Goal: Task Accomplishment & Management: Use online tool/utility

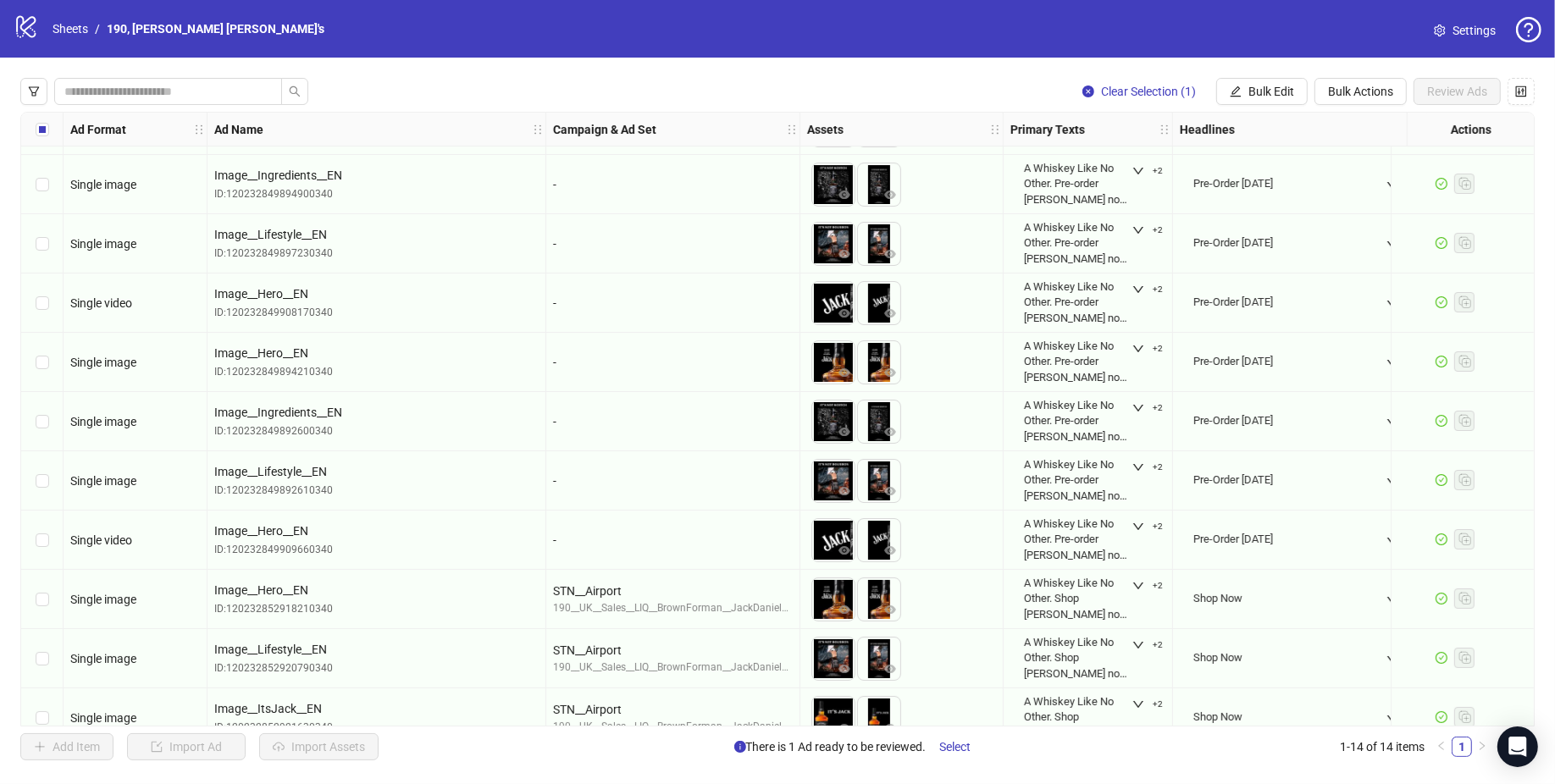
scroll to position [255, 0]
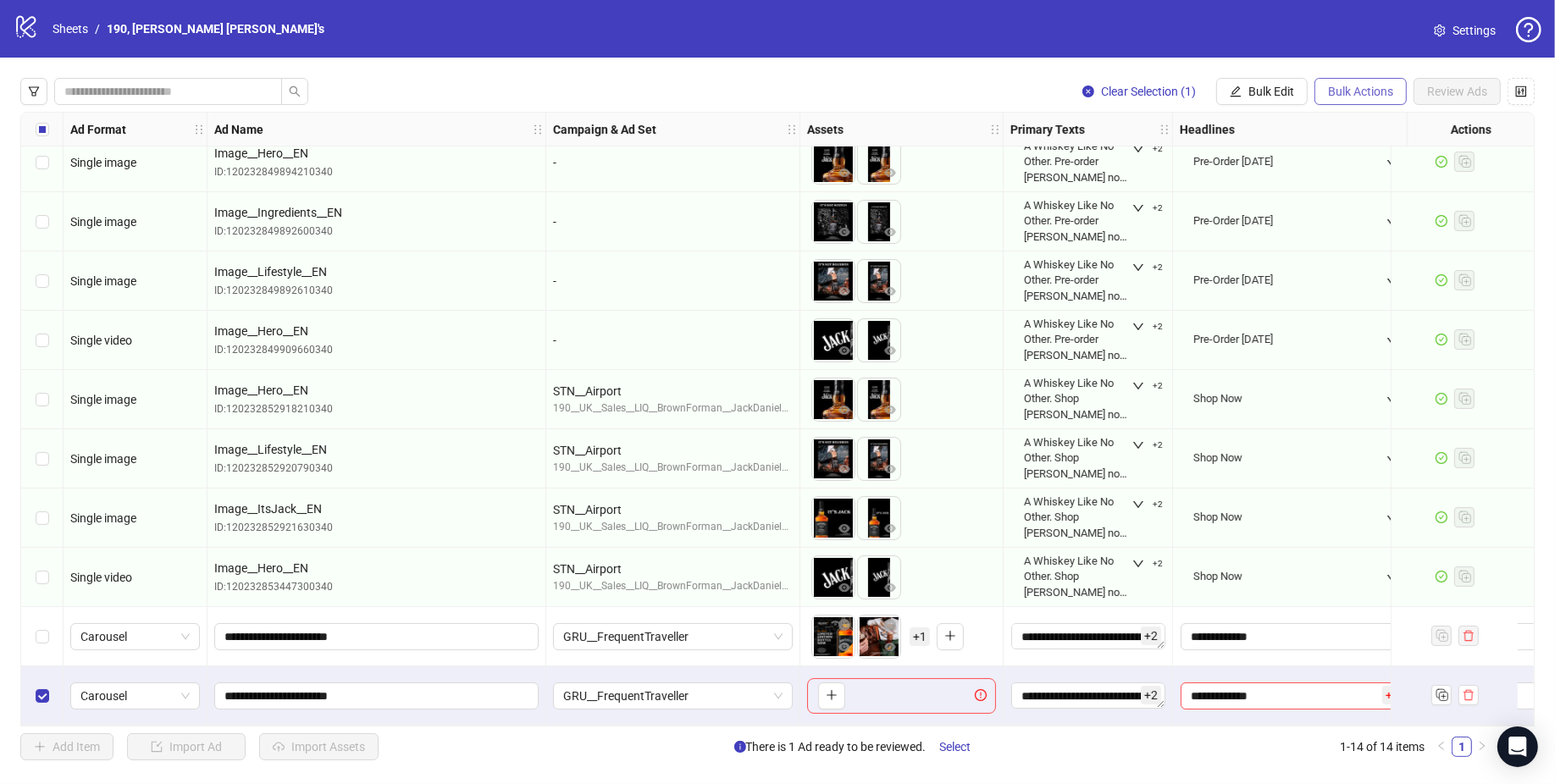
click at [1387, 99] on button "Bulk Actions" at bounding box center [1360, 91] width 92 height 27
click at [1385, 132] on span "Delete" at bounding box center [1385, 125] width 116 height 18
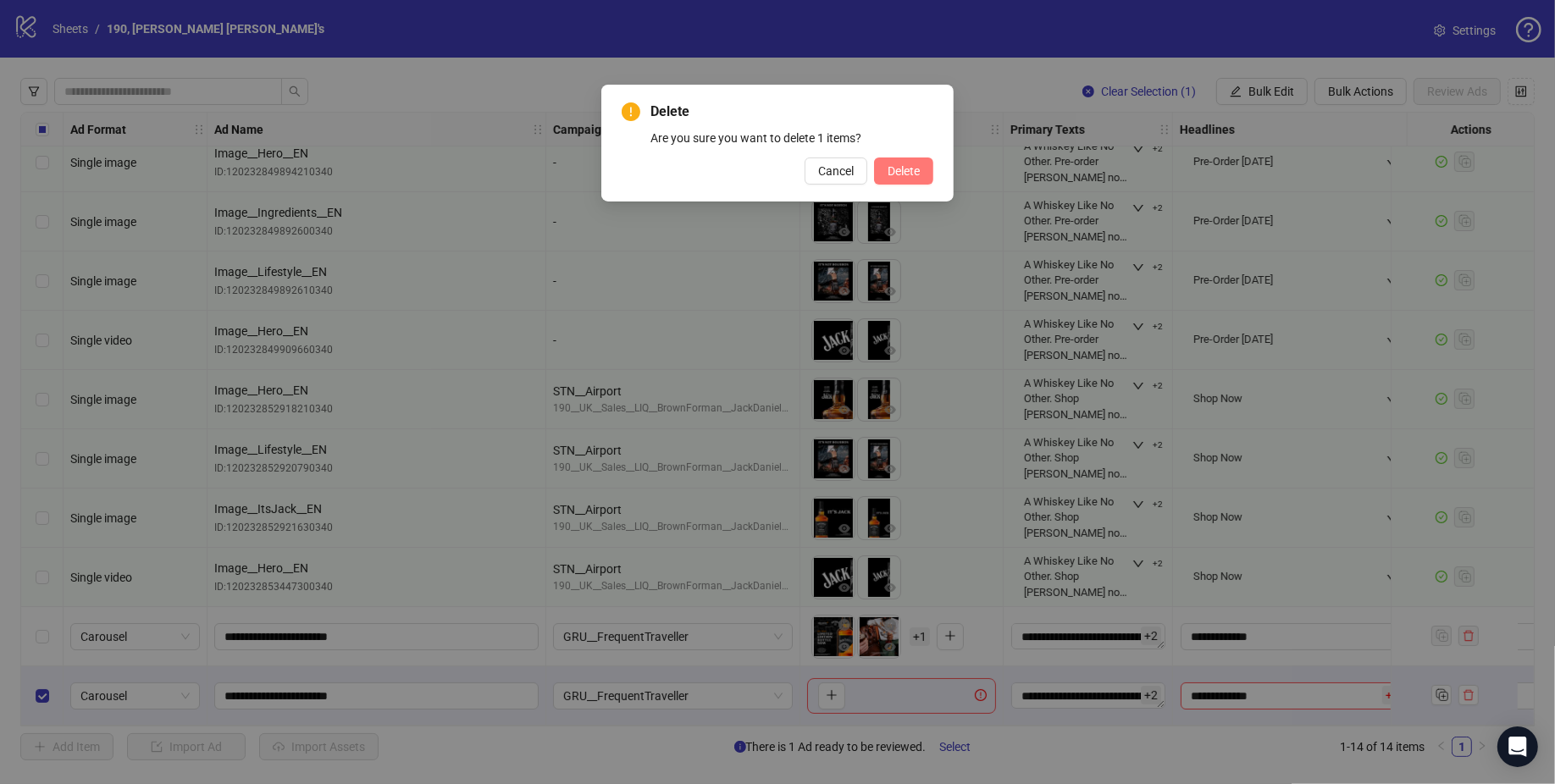
click at [915, 170] on span "Delete" at bounding box center [903, 170] width 32 height 14
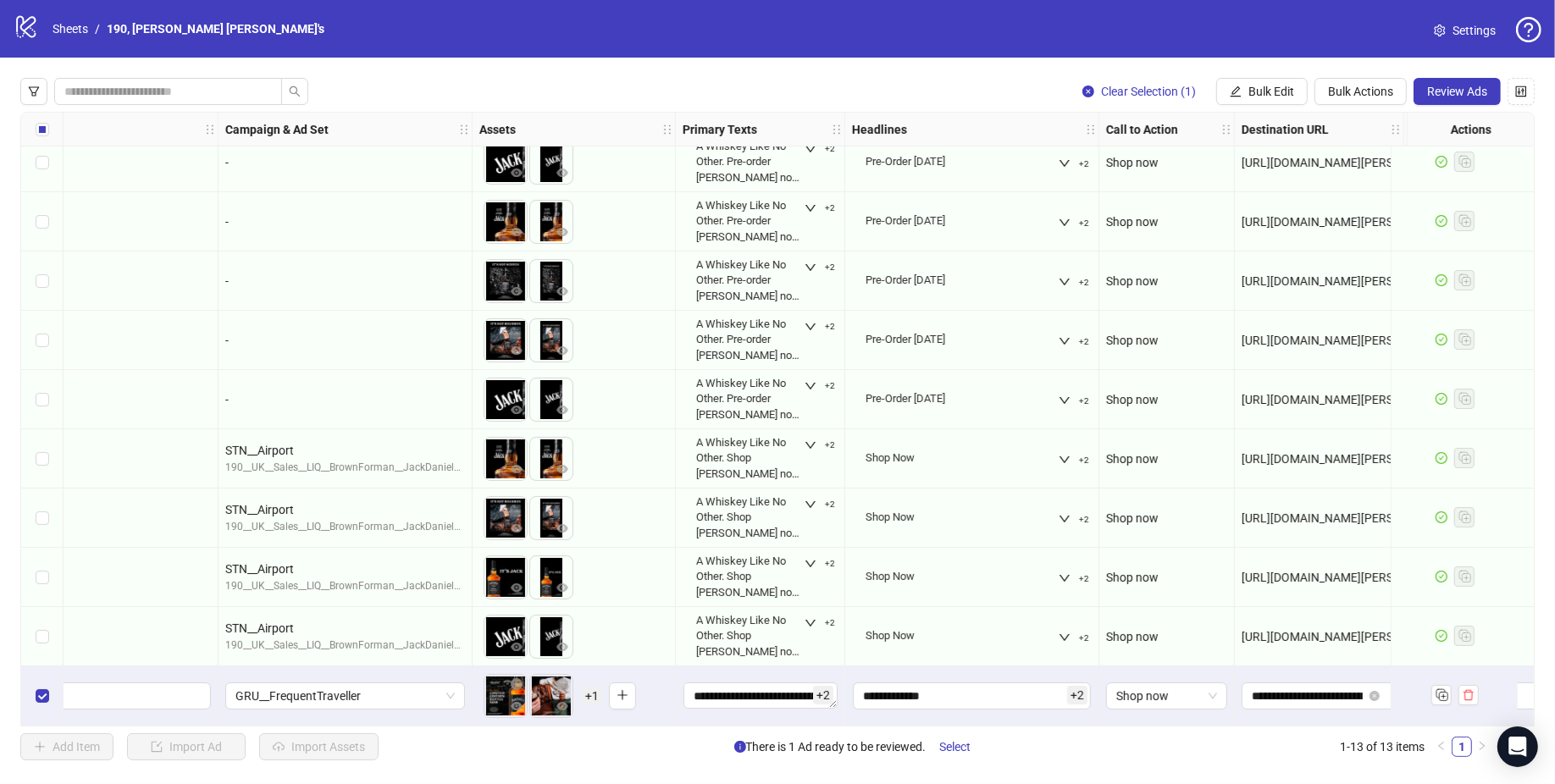
scroll to position [196, 680]
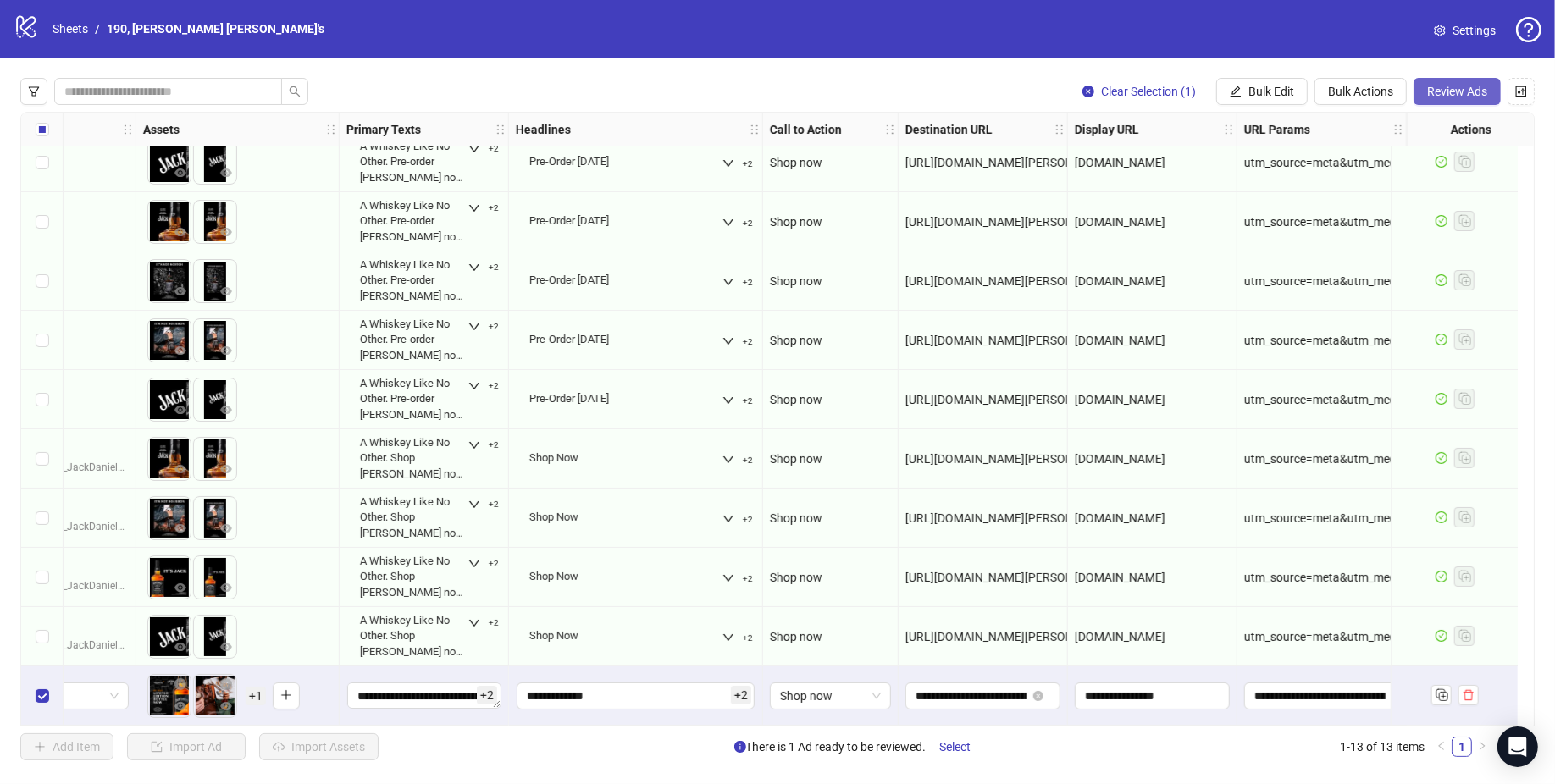
click at [1470, 91] on span "Review Ads" at bounding box center [1457, 91] width 60 height 14
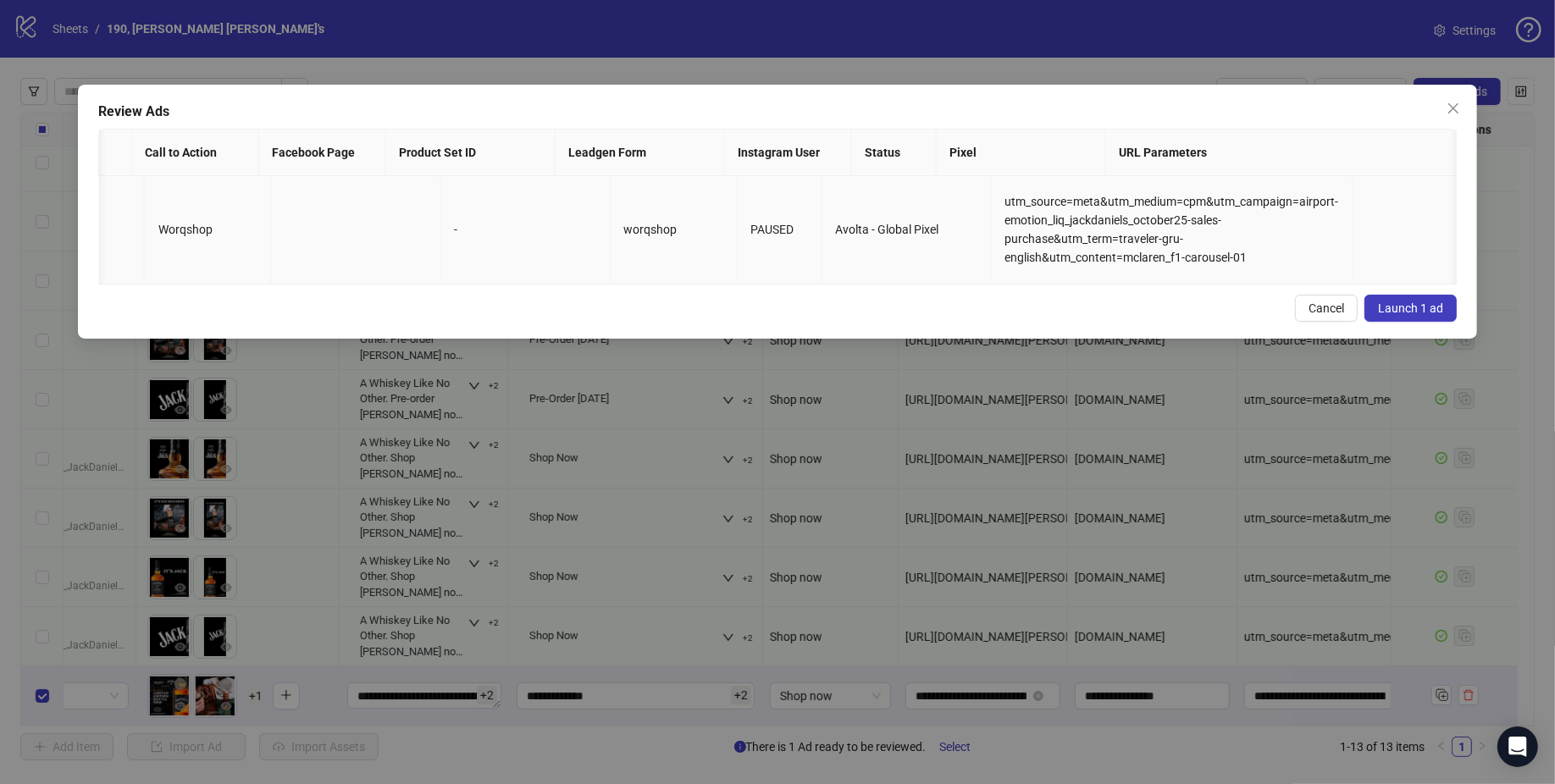
scroll to position [0, 1643]
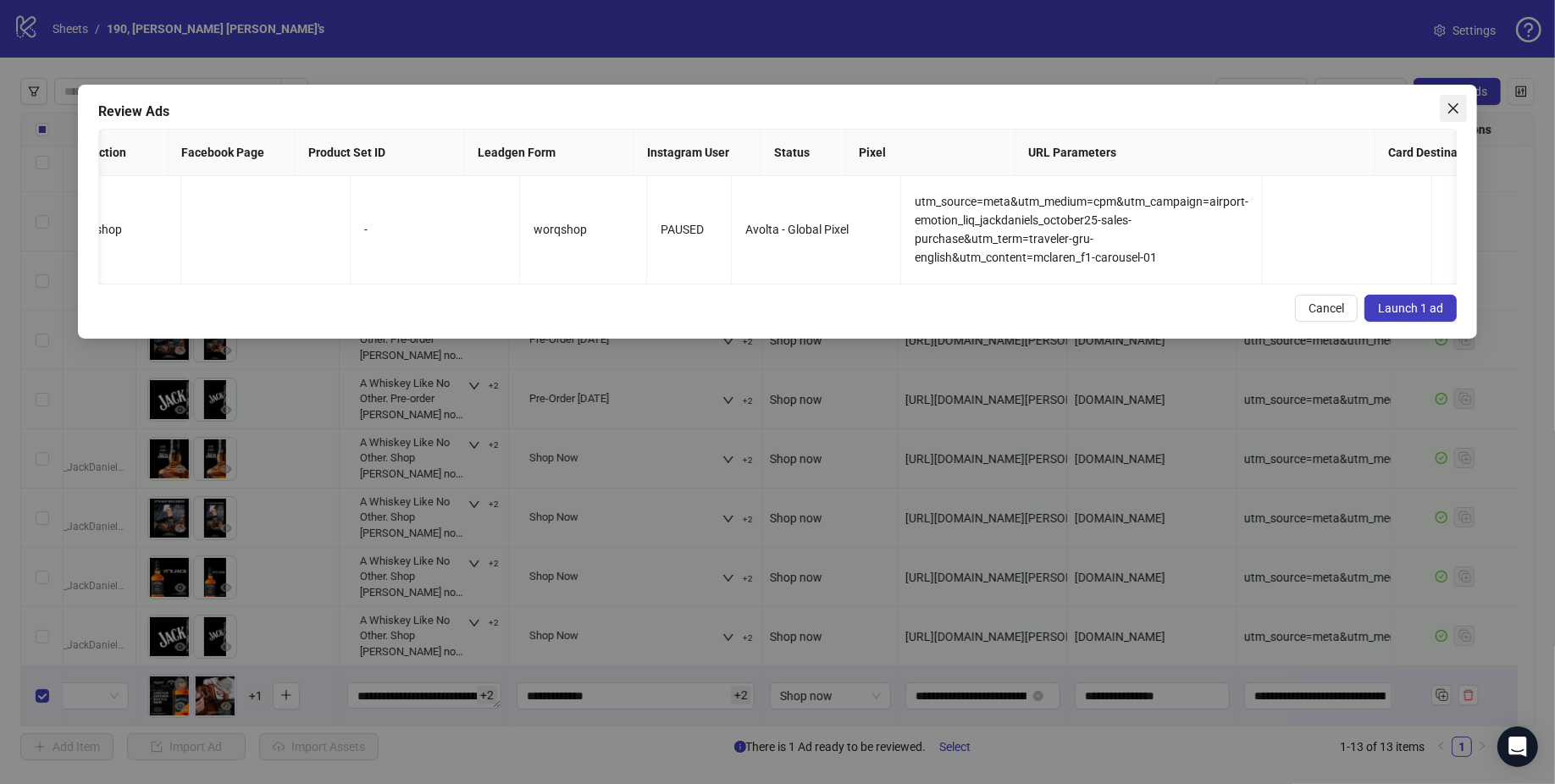
click at [1456, 103] on icon "close" at bounding box center [1453, 108] width 14 height 14
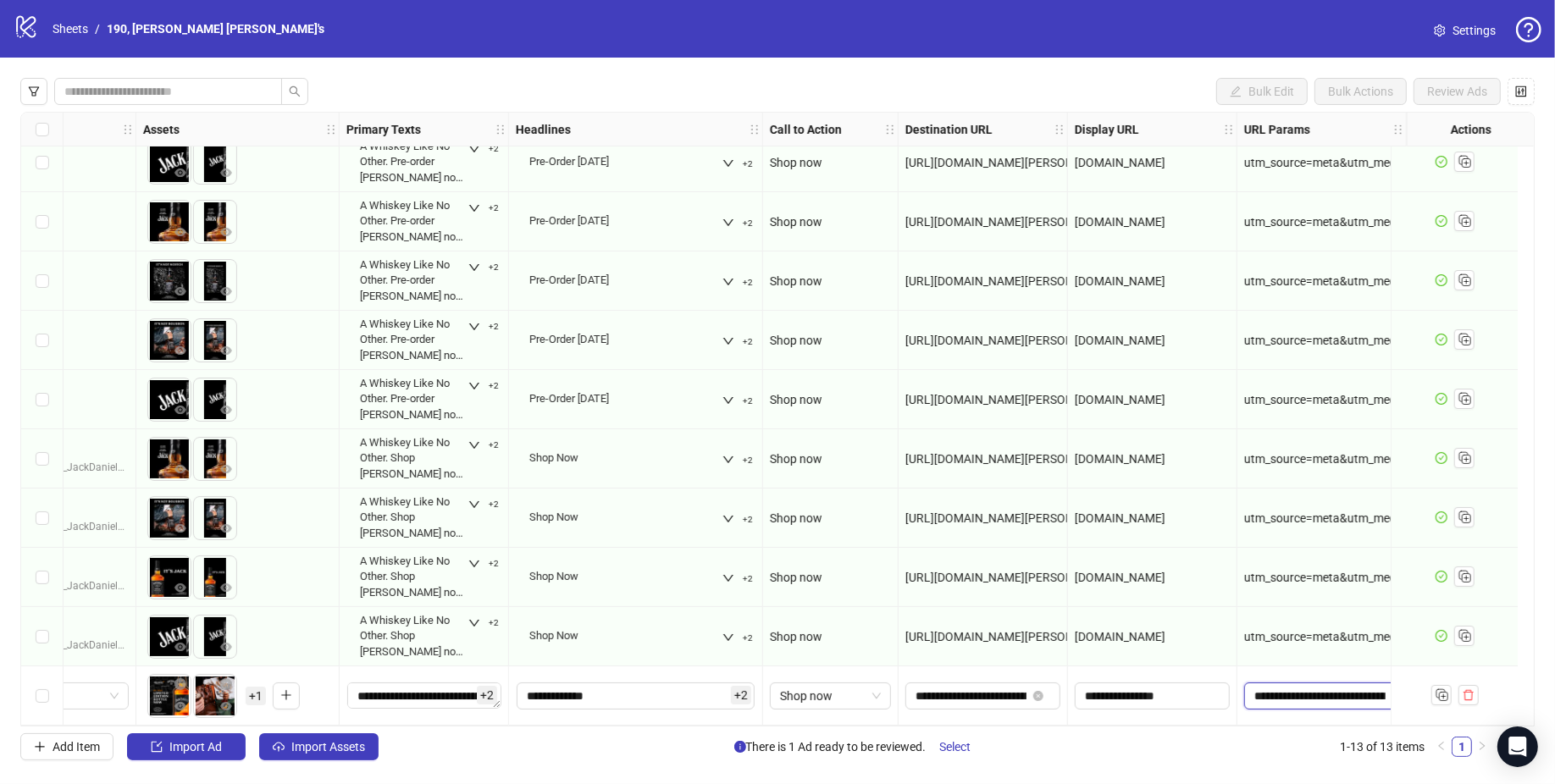
click at [1276, 689] on input "**********" at bounding box center [1320, 696] width 131 height 18
click at [1306, 692] on input "**********" at bounding box center [1320, 696] width 132 height 18
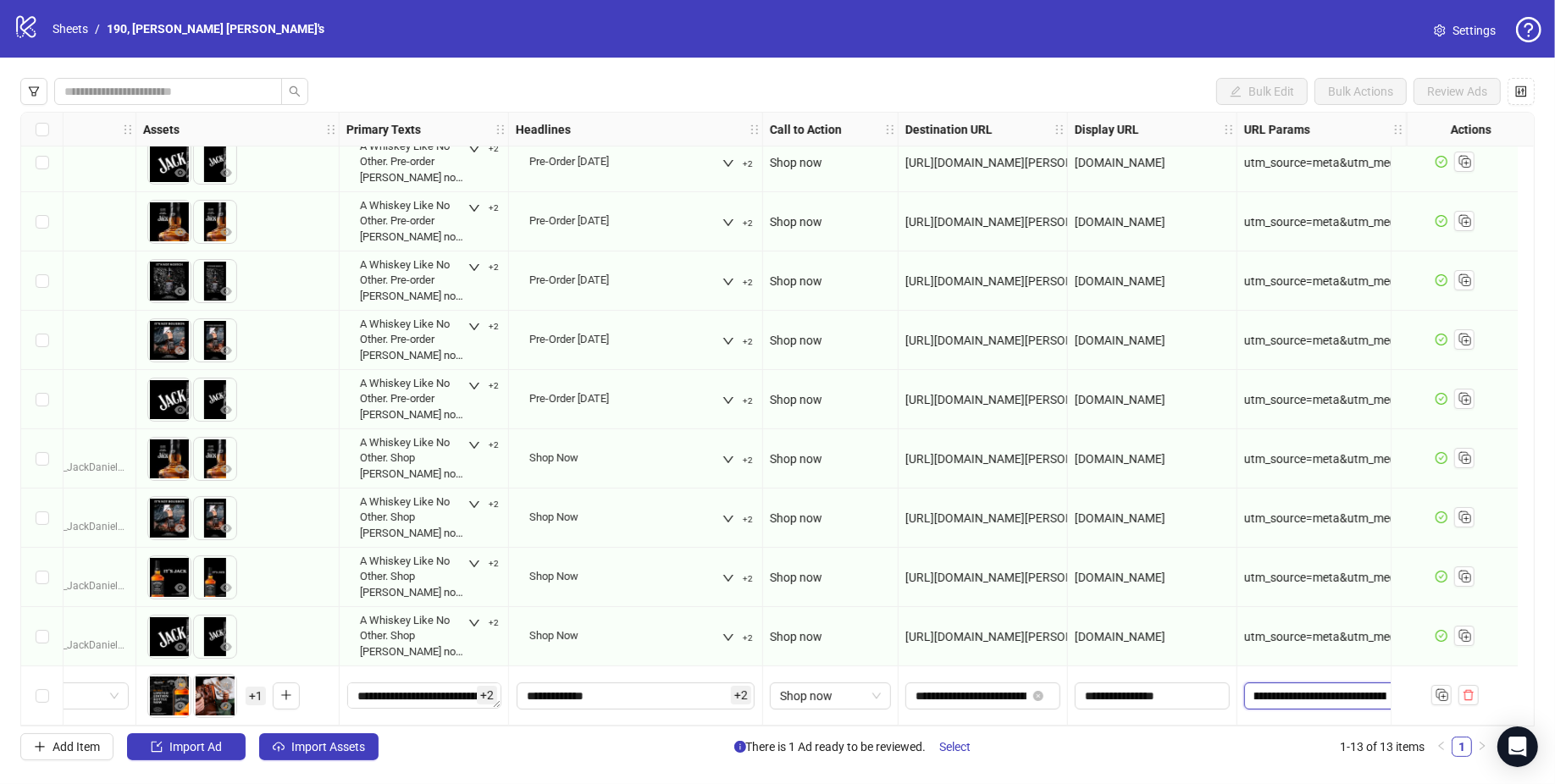
type input "**********"
click at [1402, 669] on div at bounding box center [1453, 696] width 127 height 59
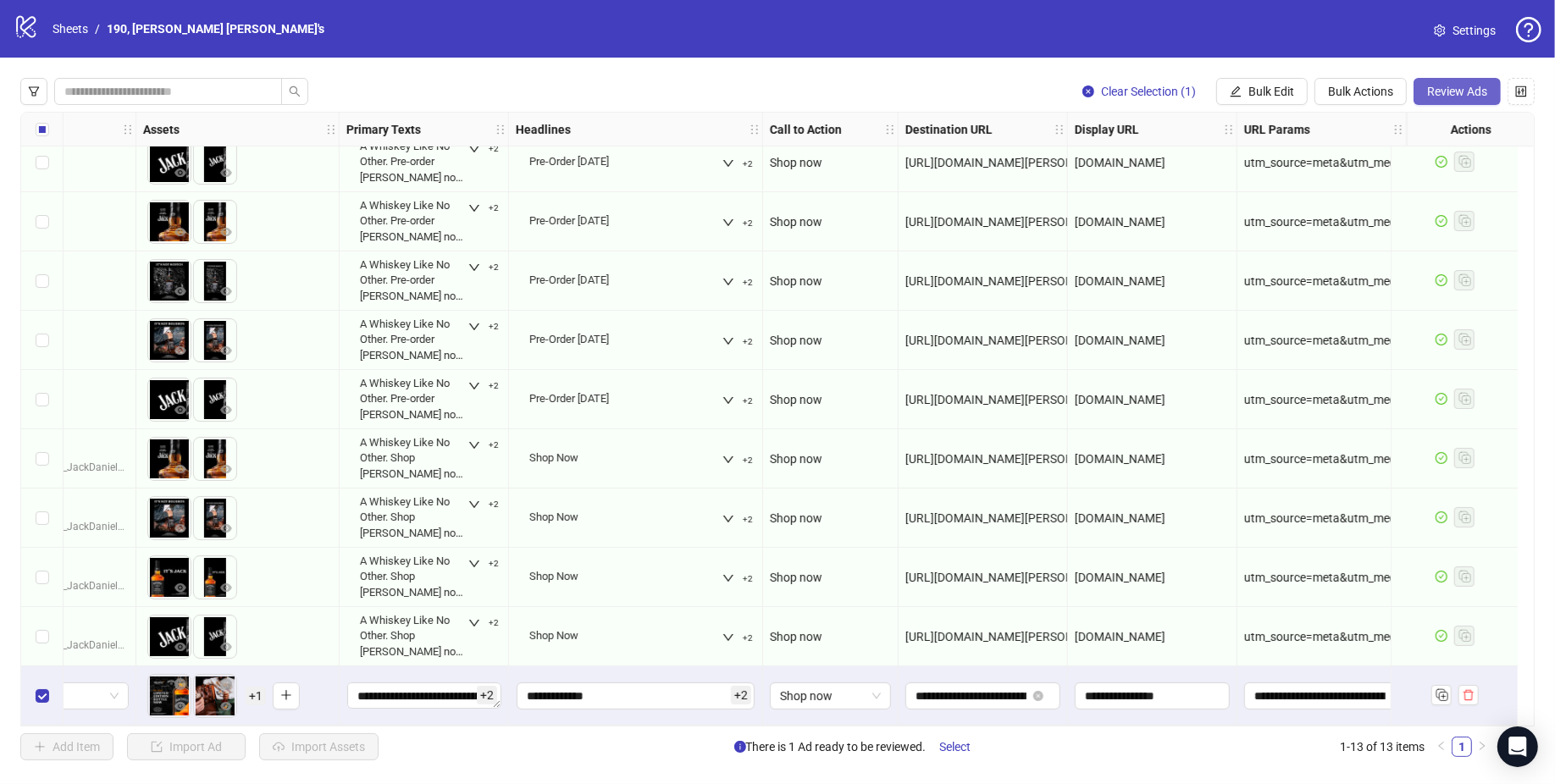
click at [1473, 94] on span "Review Ads" at bounding box center [1457, 91] width 60 height 14
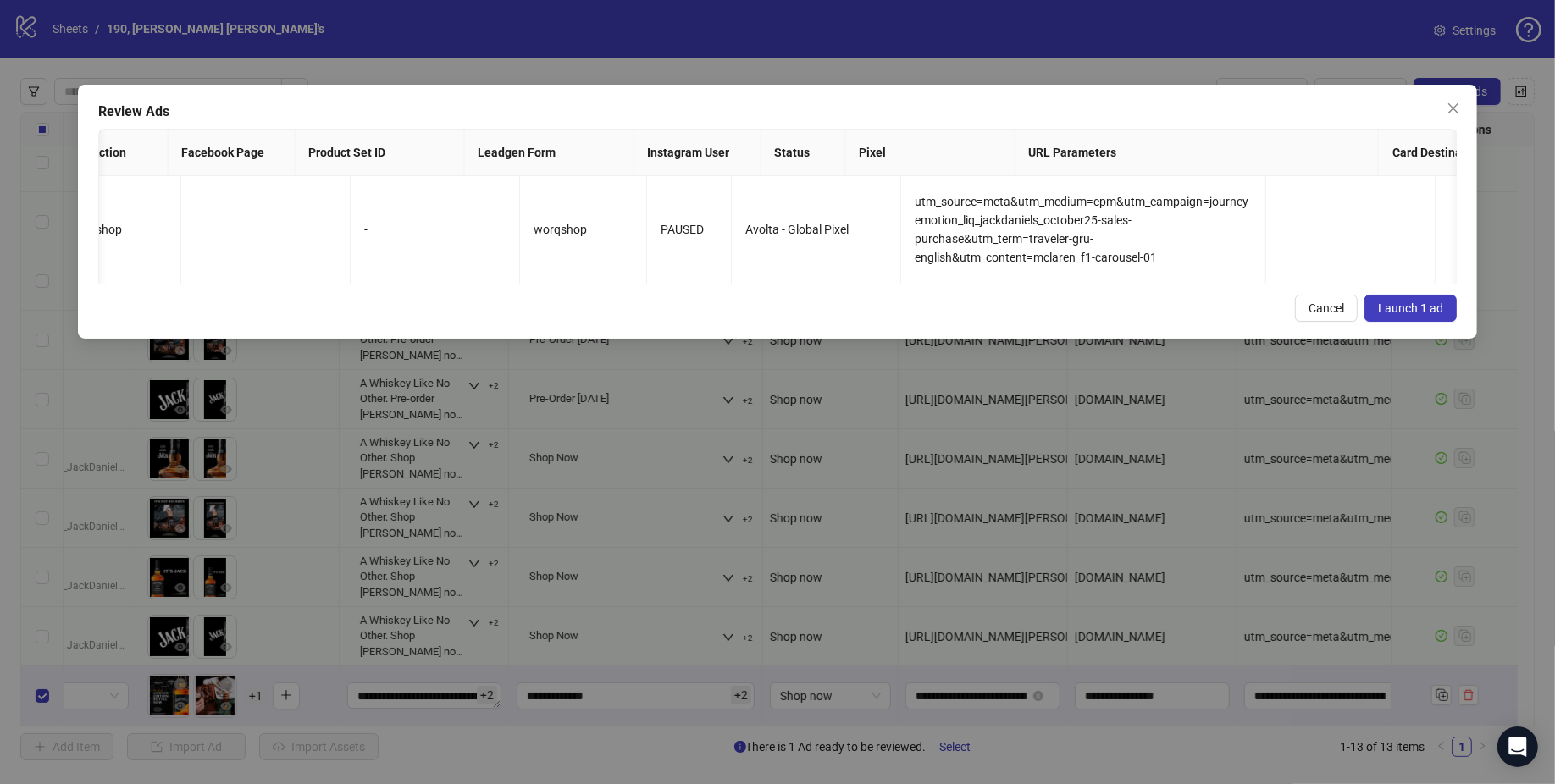
click at [1391, 302] on span "Launch 1 ad" at bounding box center [1410, 308] width 65 height 14
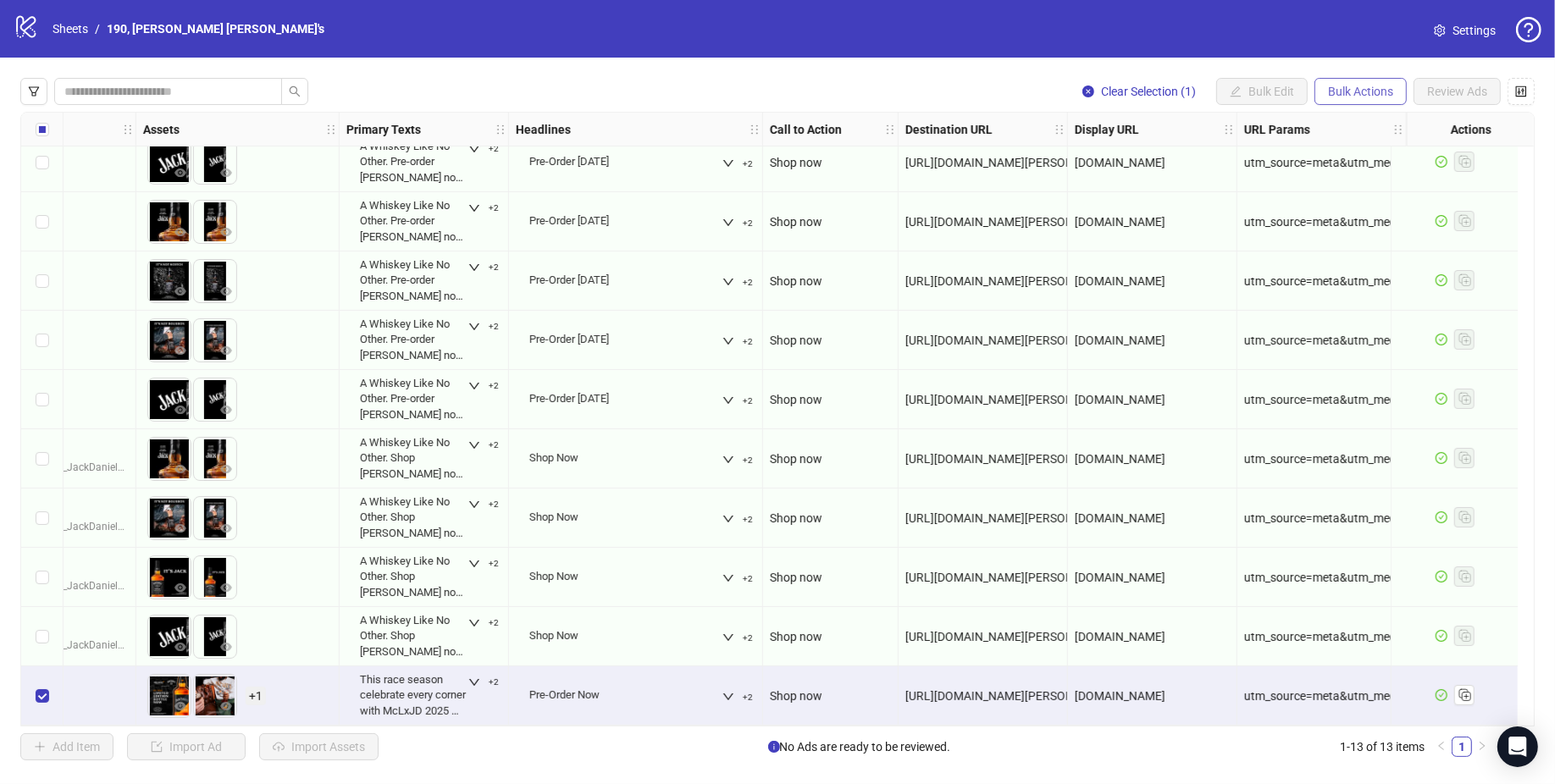
click at [1386, 98] on span "Bulk Actions" at bounding box center [1360, 91] width 65 height 14
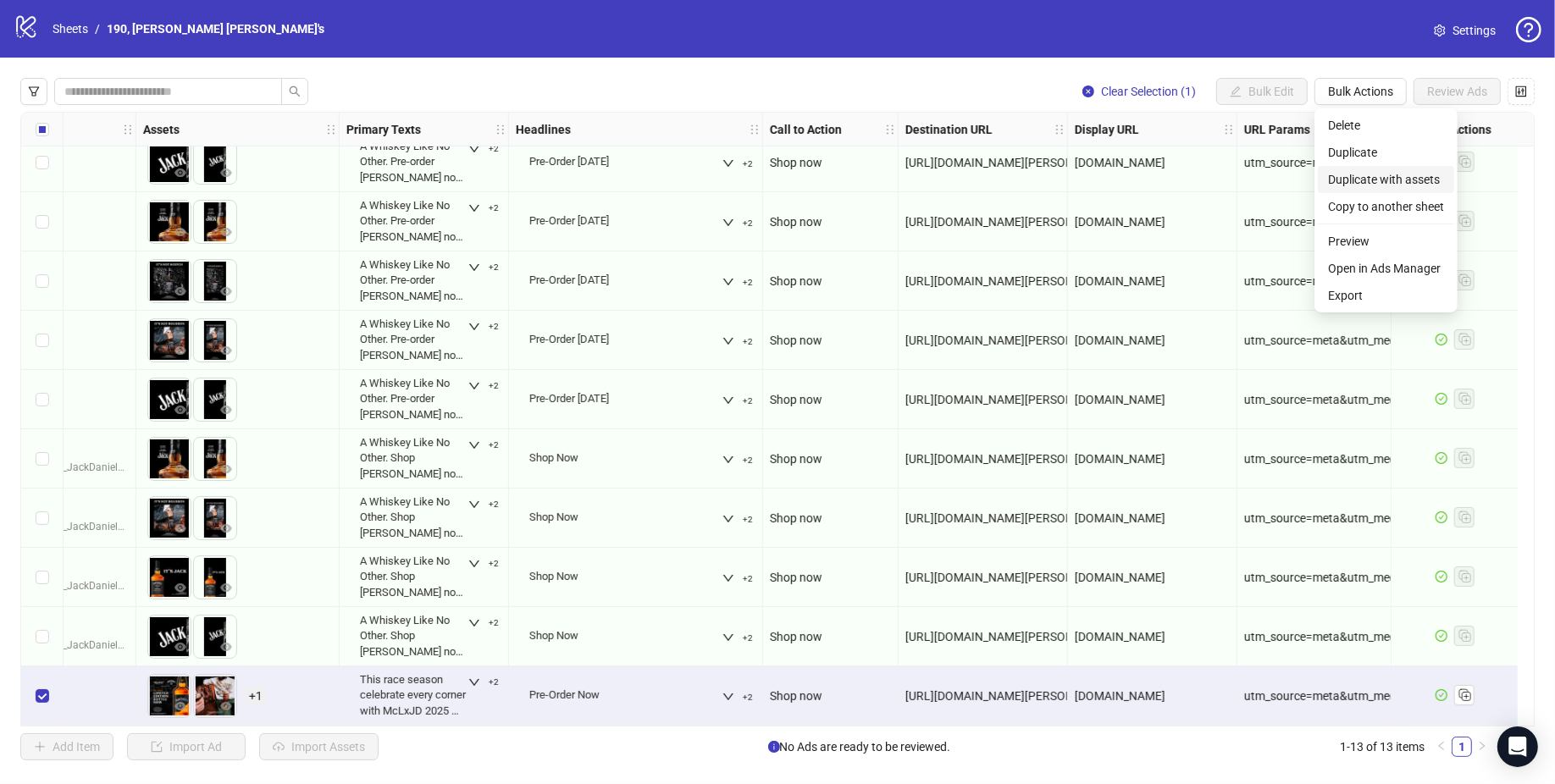
click at [1402, 181] on span "Duplicate with assets" at bounding box center [1385, 180] width 116 height 18
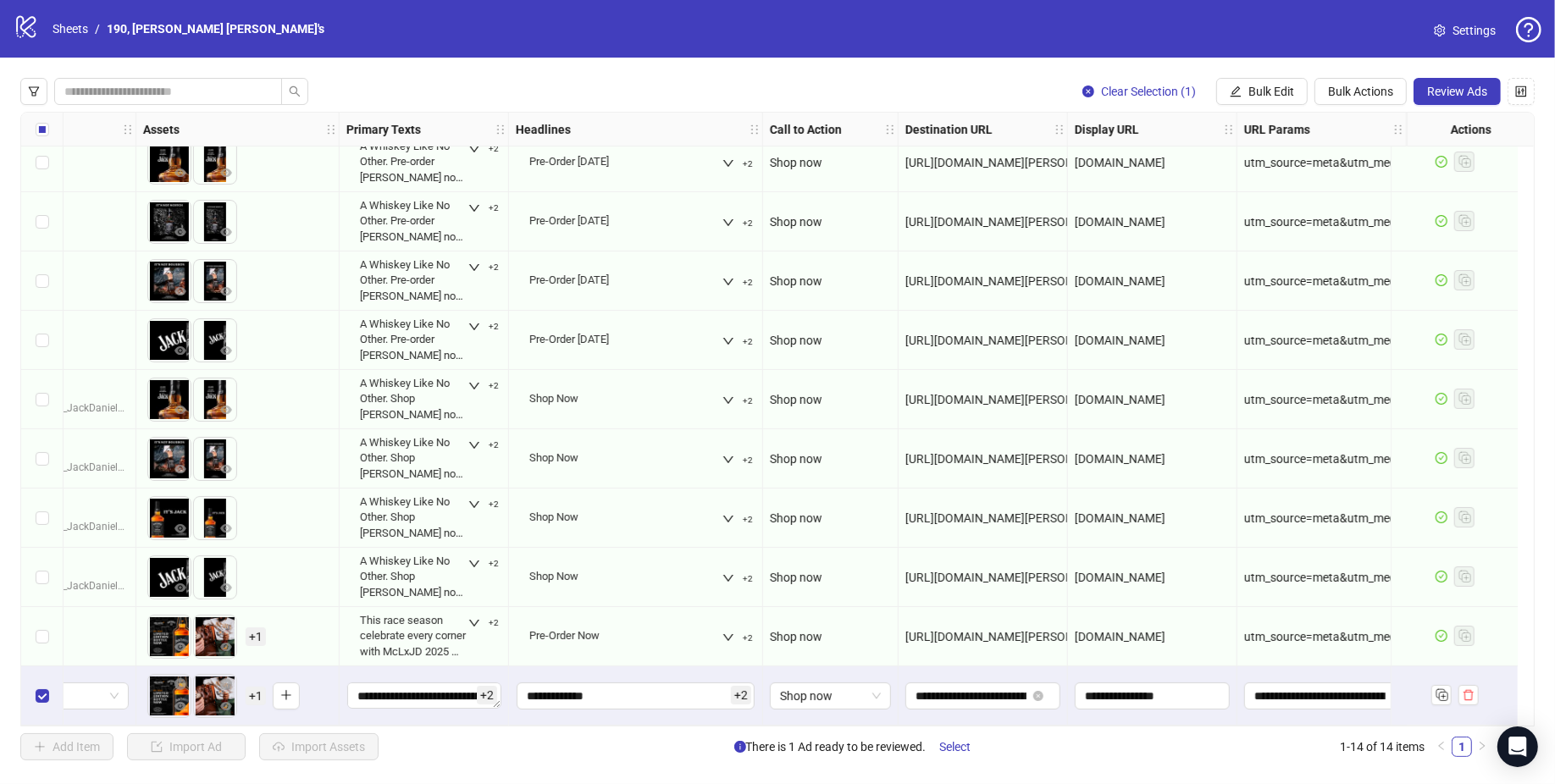
scroll to position [255, 680]
click at [274, 687] on button "button" at bounding box center [286, 696] width 27 height 27
click at [664, 688] on input "**********" at bounding box center [635, 696] width 238 height 27
click at [1374, 91] on span "Bulk Actions" at bounding box center [1360, 91] width 65 height 14
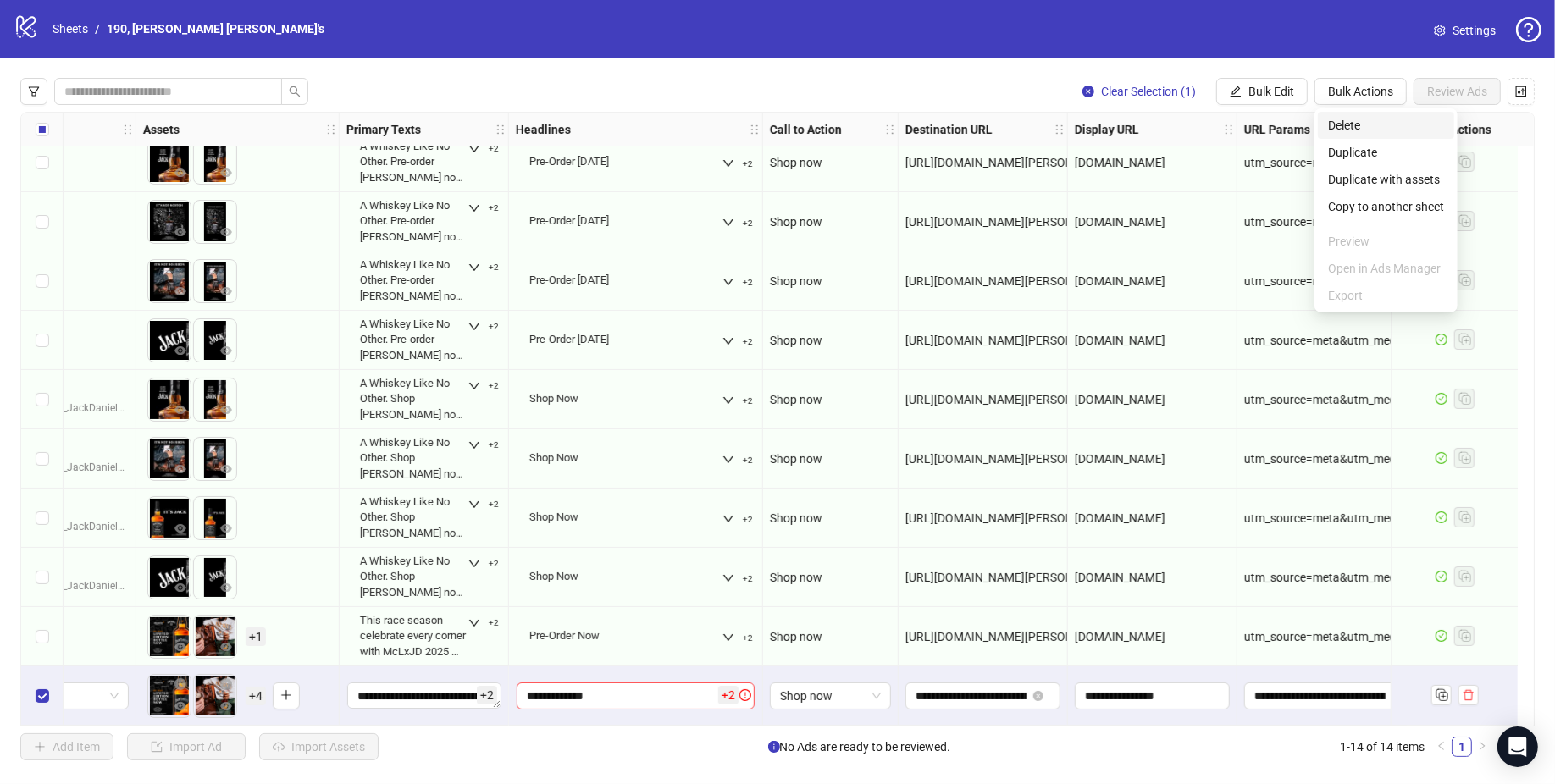
click at [1367, 124] on span "Delete" at bounding box center [1385, 125] width 116 height 18
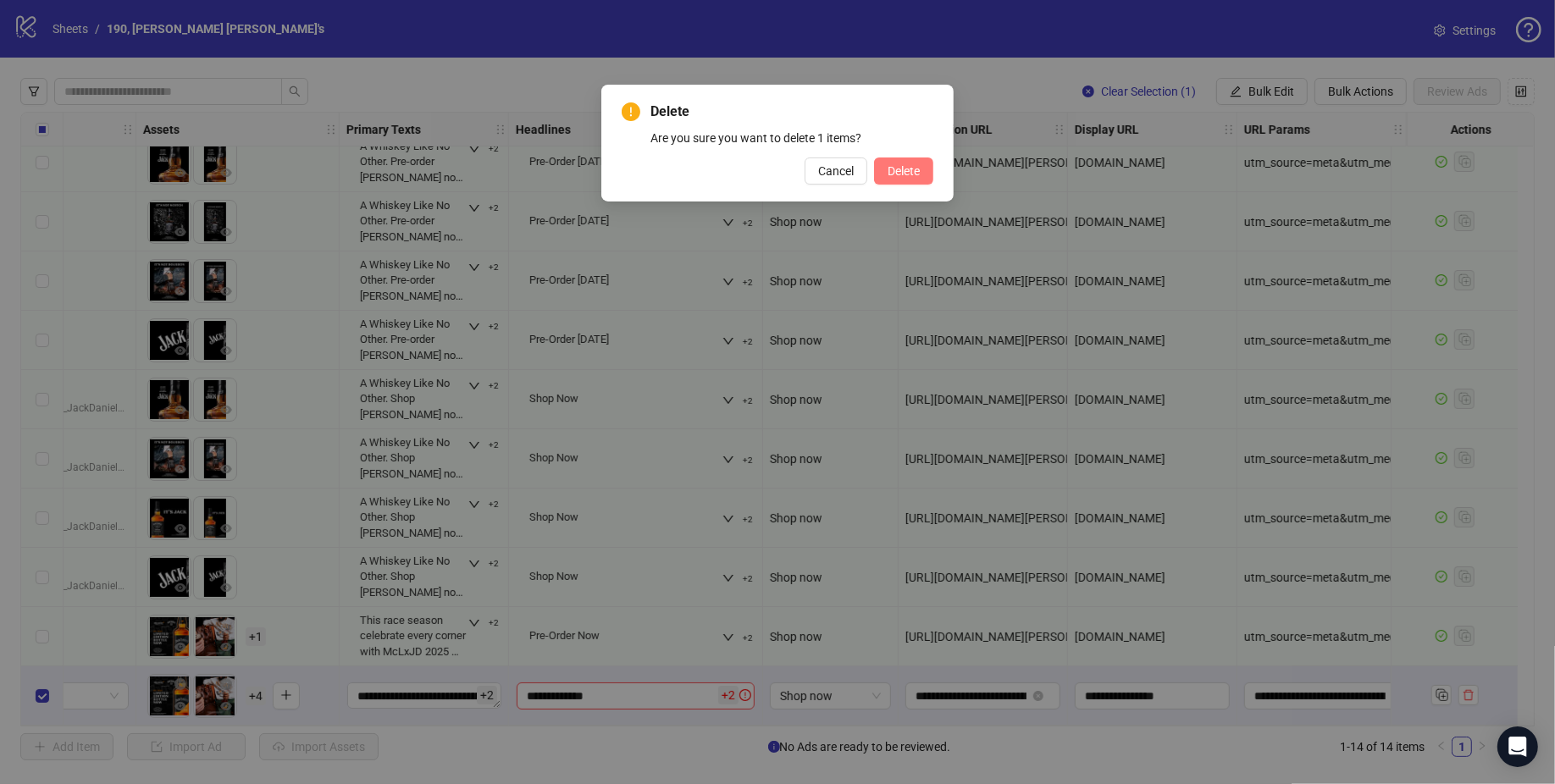
click at [915, 164] on span "Delete" at bounding box center [903, 170] width 32 height 14
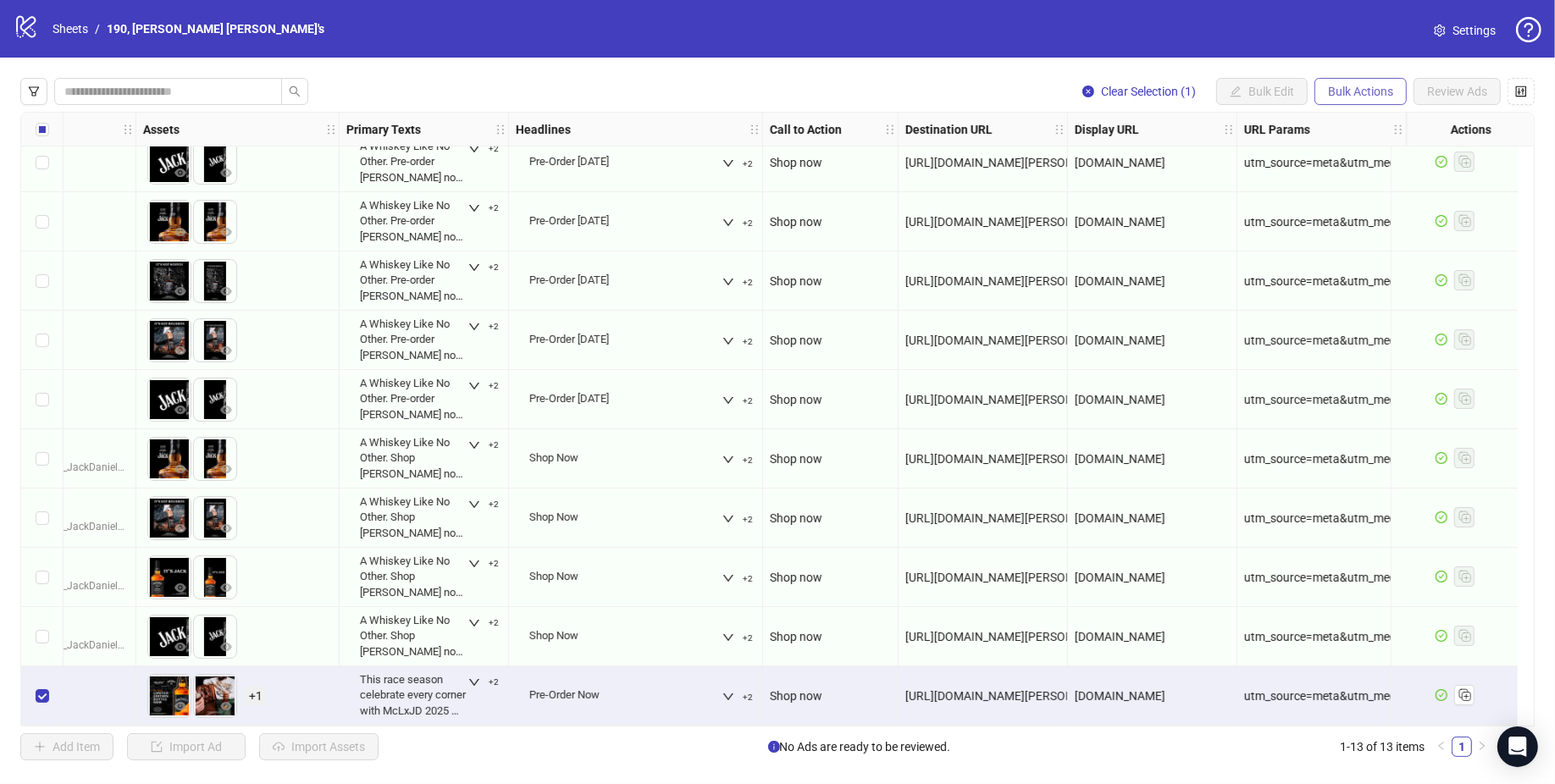
click at [1359, 101] on button "Bulk Actions" at bounding box center [1360, 91] width 92 height 27
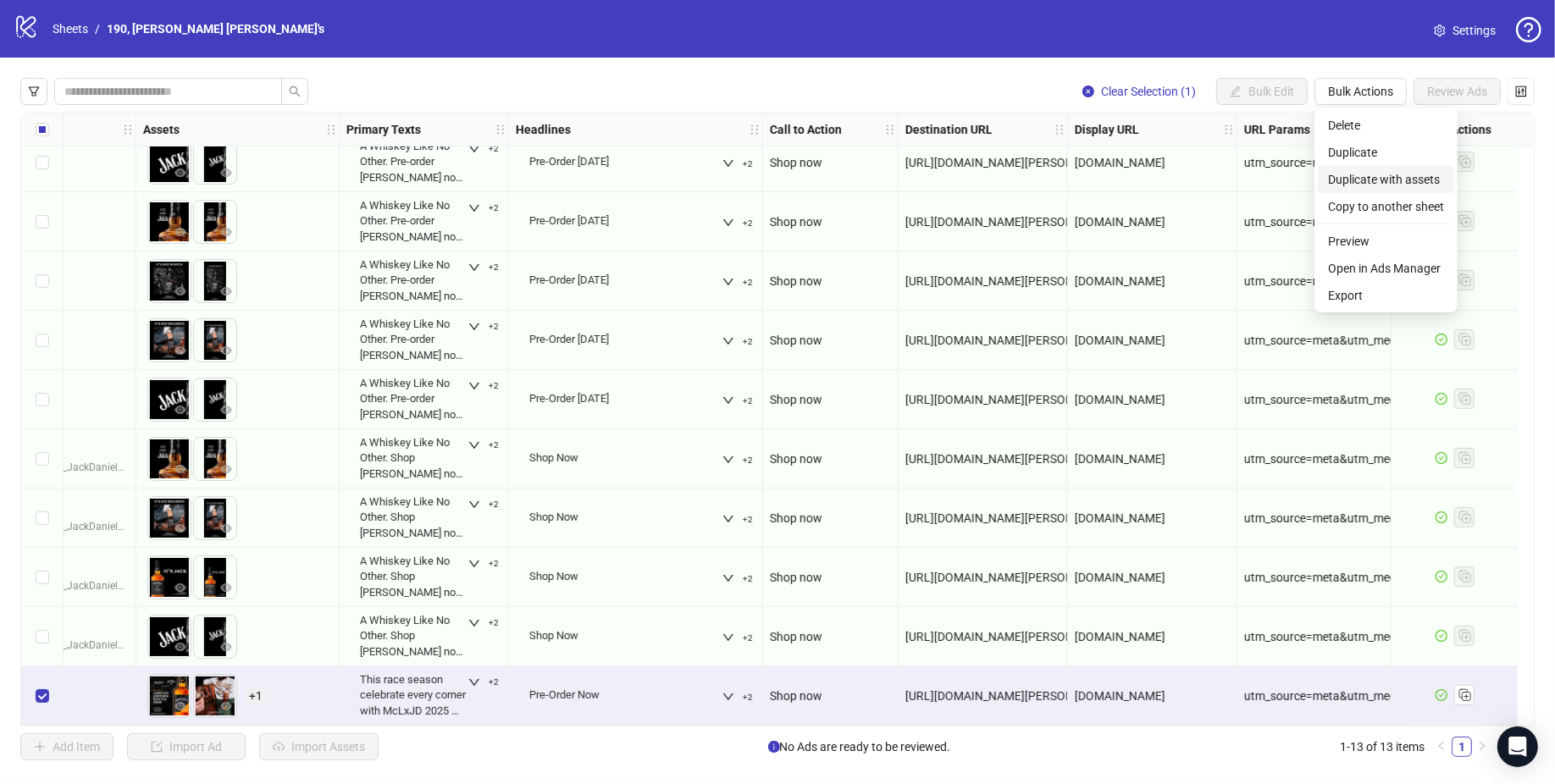
click at [1396, 183] on span "Duplicate with assets" at bounding box center [1385, 180] width 116 height 18
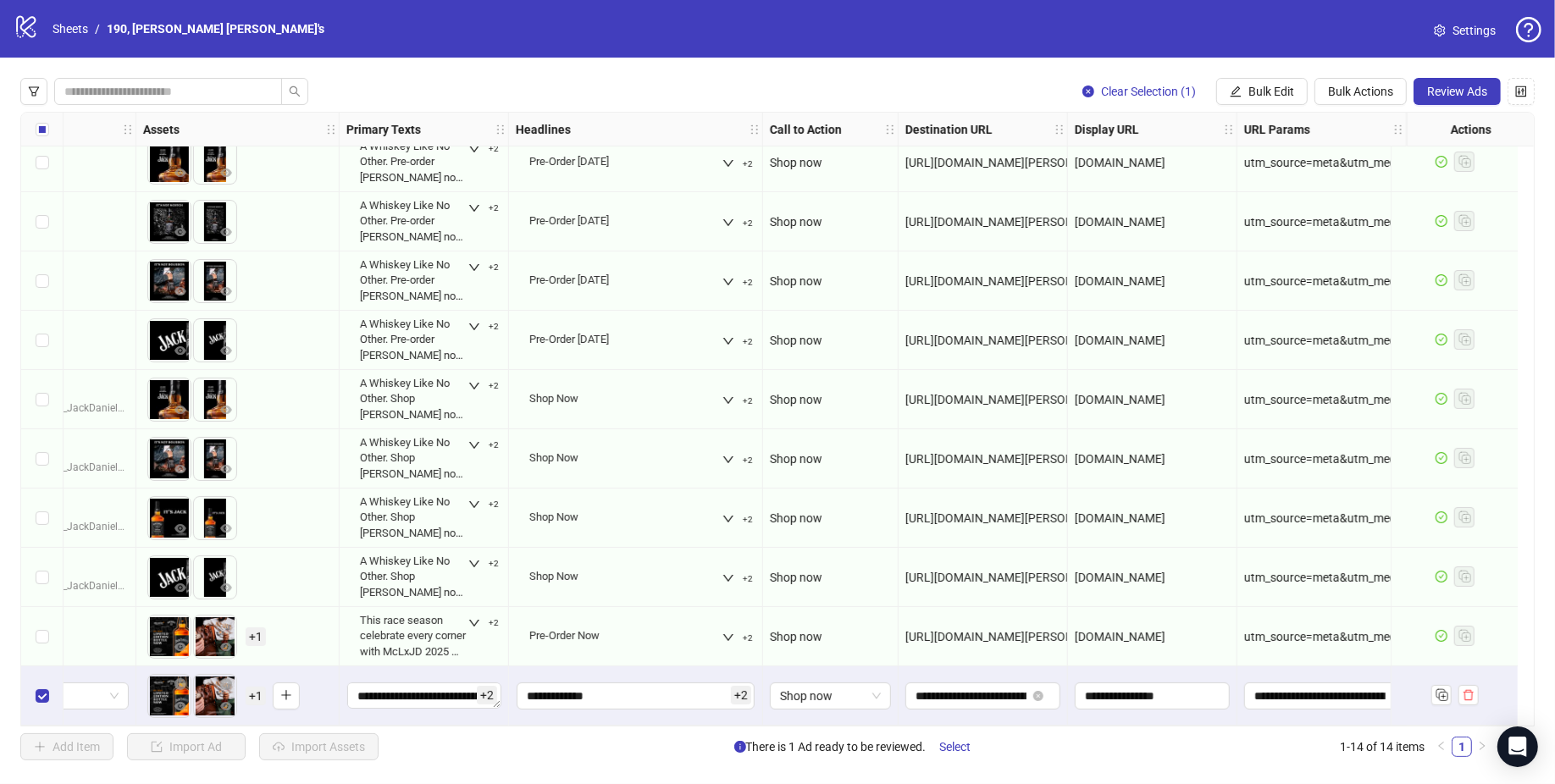
scroll to position [255, 680]
click at [1476, 92] on span "Review Ads" at bounding box center [1457, 91] width 60 height 14
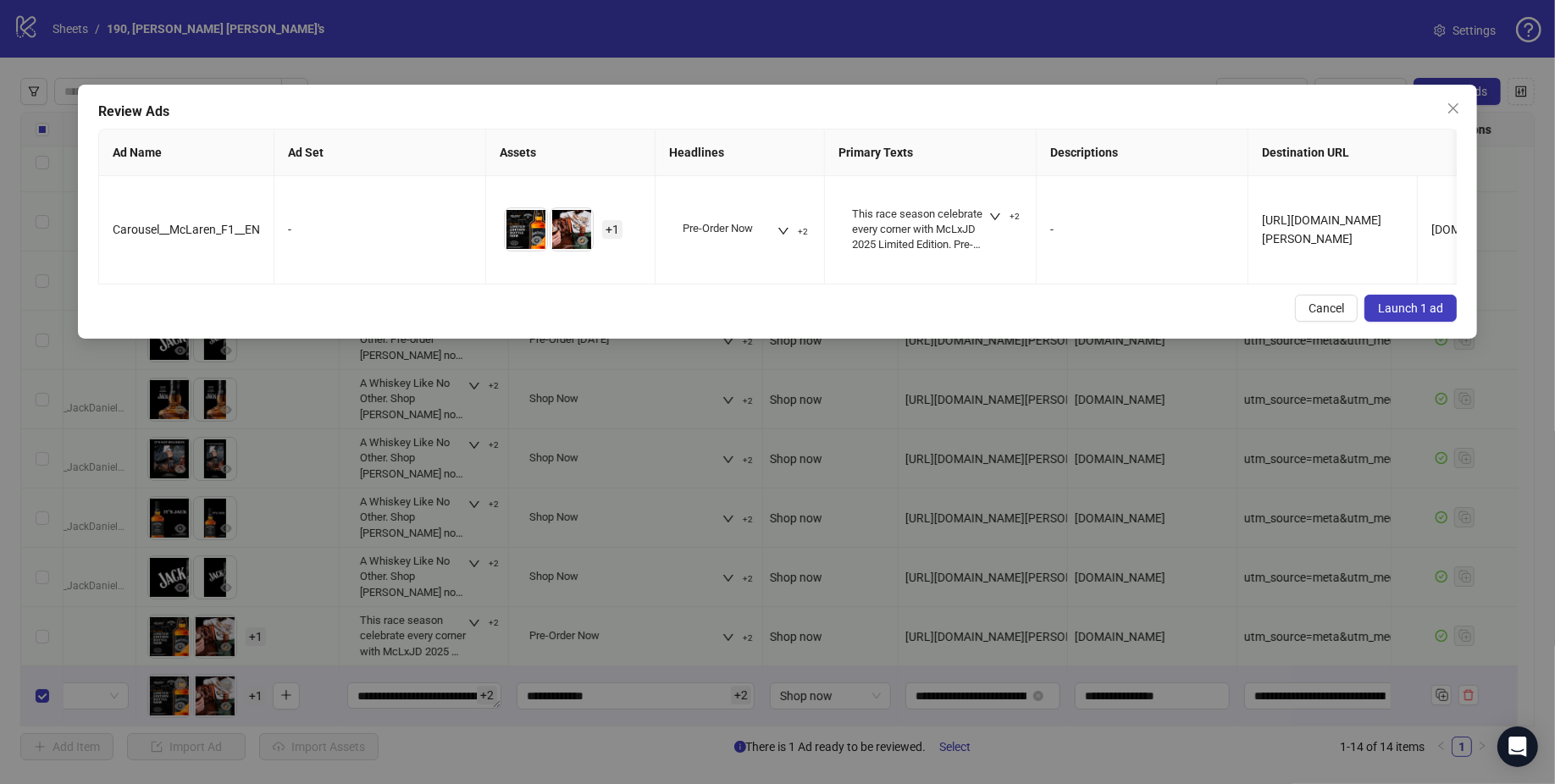
click at [1412, 309] on span "Launch 1 ad" at bounding box center [1410, 308] width 65 height 14
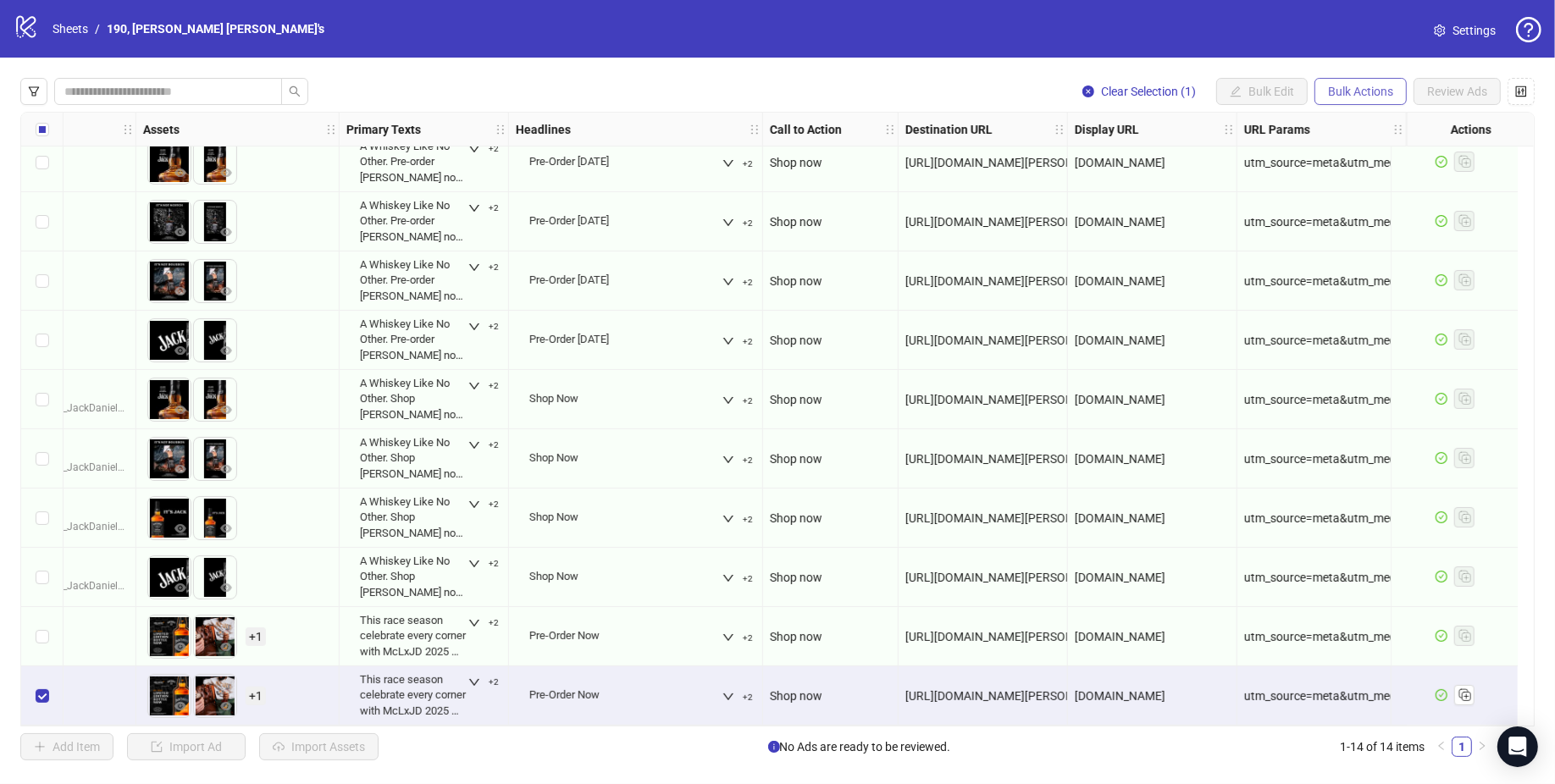
click at [1383, 88] on span "Bulk Actions" at bounding box center [1360, 91] width 65 height 14
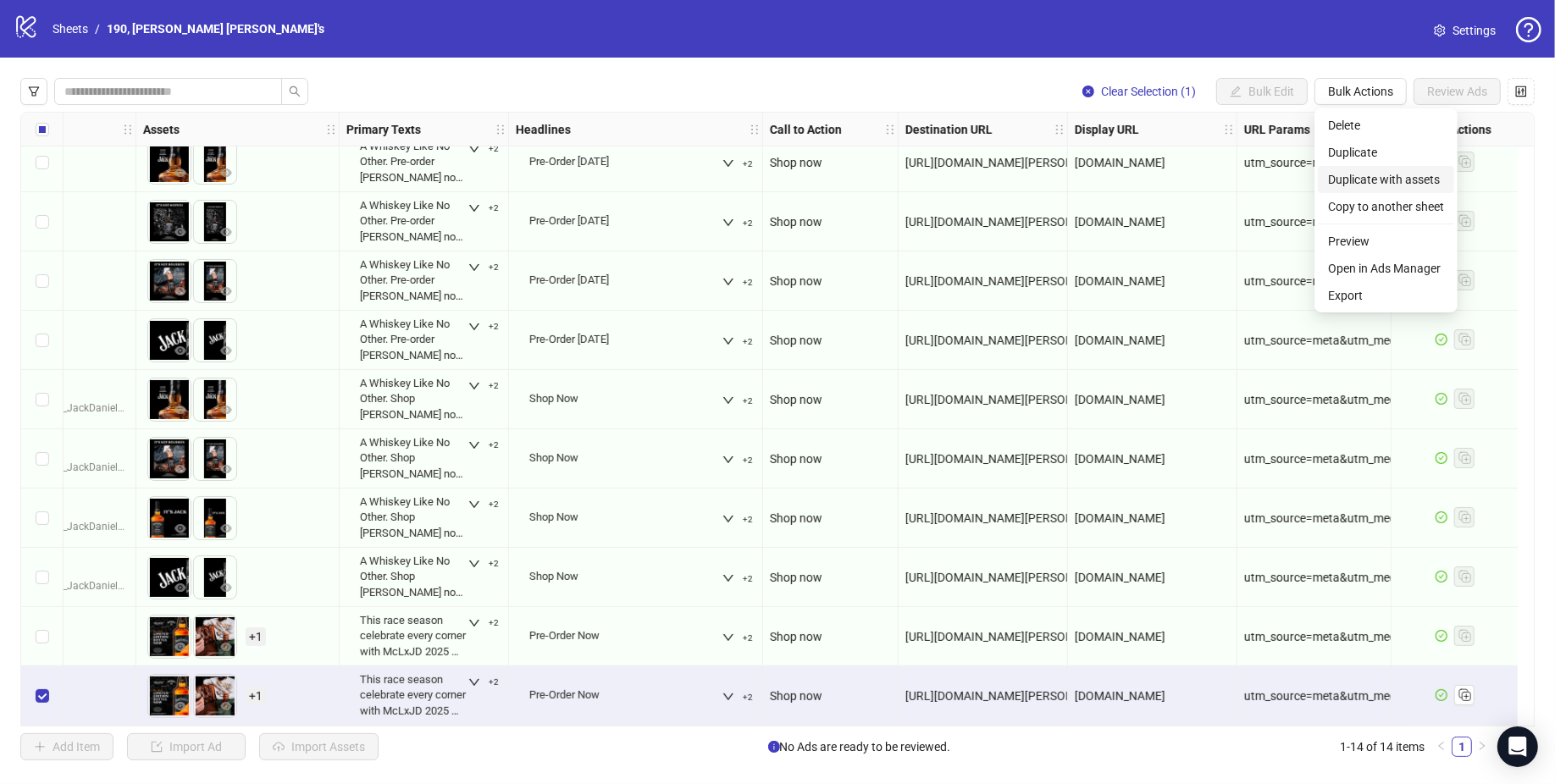
click at [1406, 181] on span "Duplicate with assets" at bounding box center [1385, 180] width 116 height 18
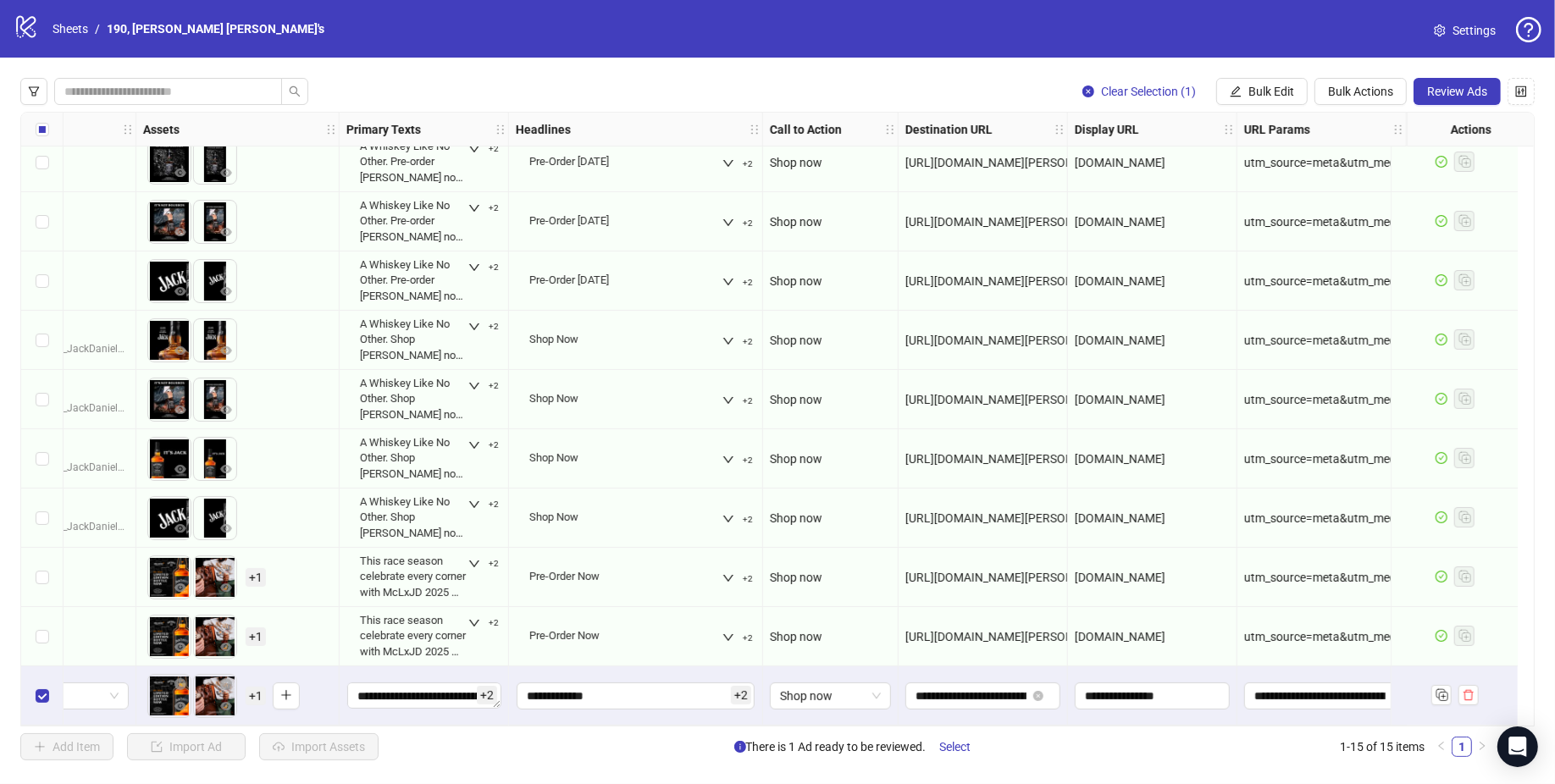
scroll to position [315, 680]
click at [171, 686] on button "button" at bounding box center [181, 685] width 20 height 20
click at [174, 681] on icon "close-circle" at bounding box center [180, 684] width 12 height 12
click at [161, 695] on icon "plus" at bounding box center [167, 695] width 12 height 12
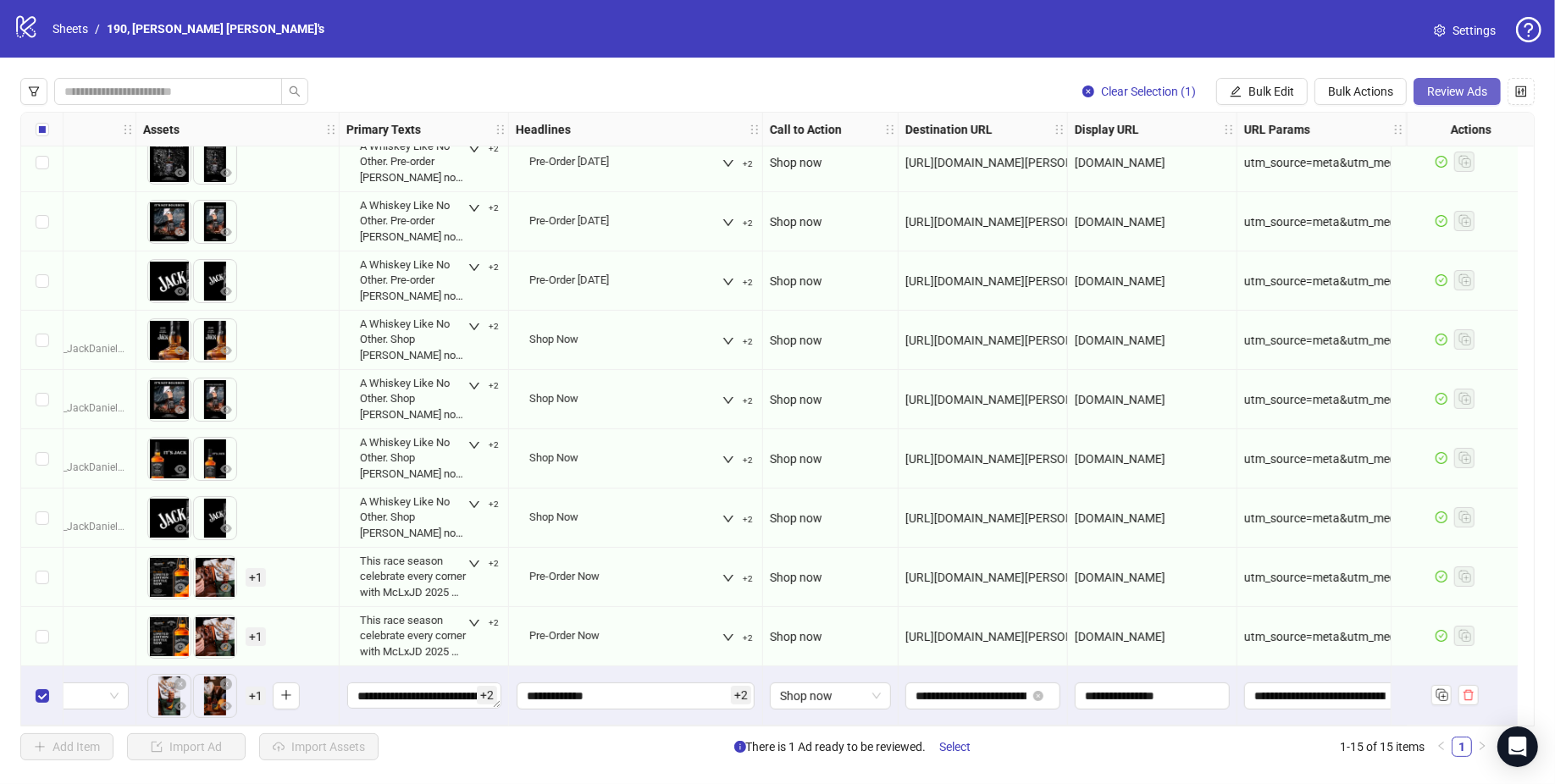
click at [1466, 97] on span "Review Ads" at bounding box center [1457, 91] width 60 height 14
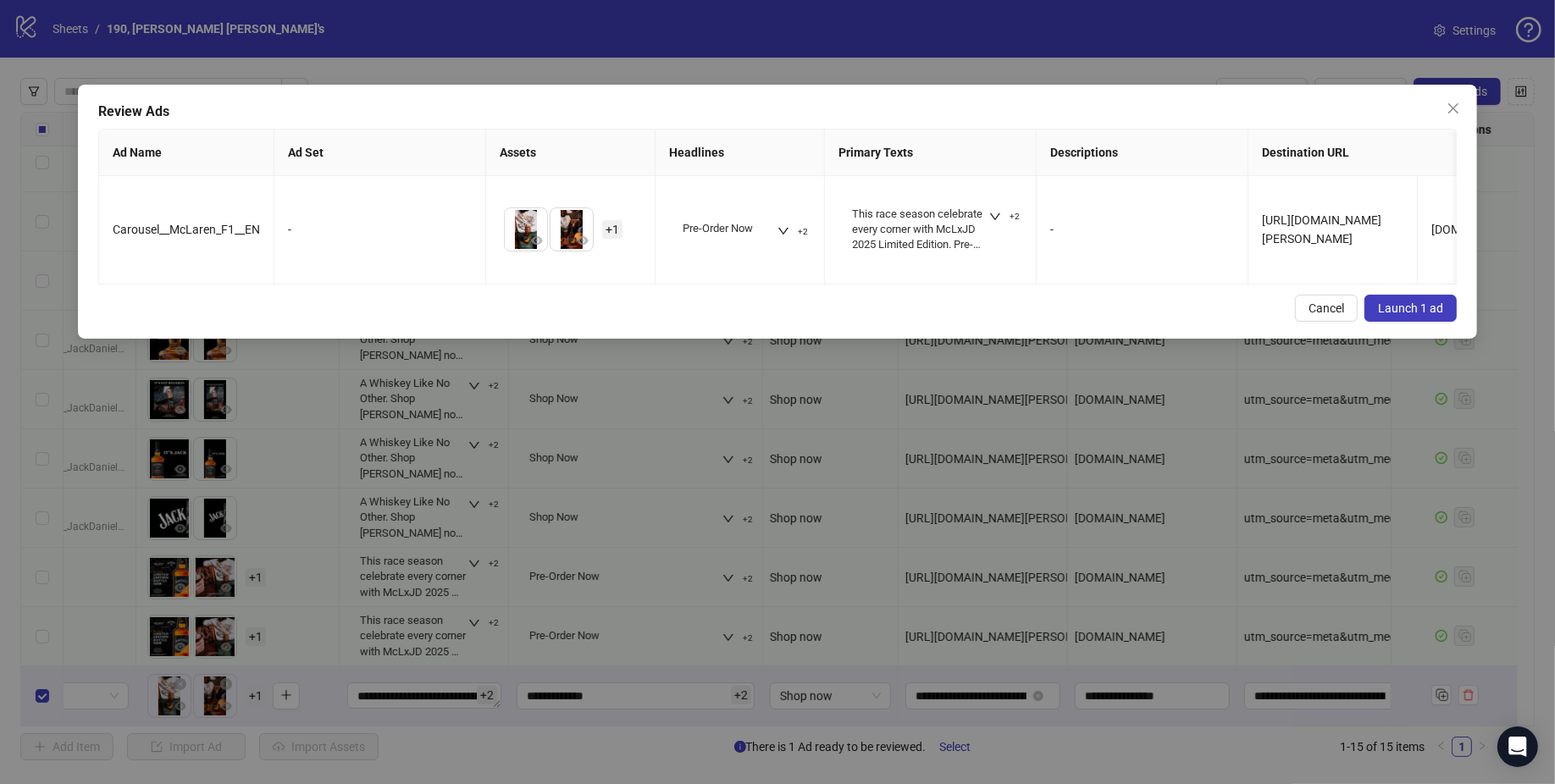
click at [1421, 302] on span "Launch 1 ad" at bounding box center [1410, 308] width 65 height 14
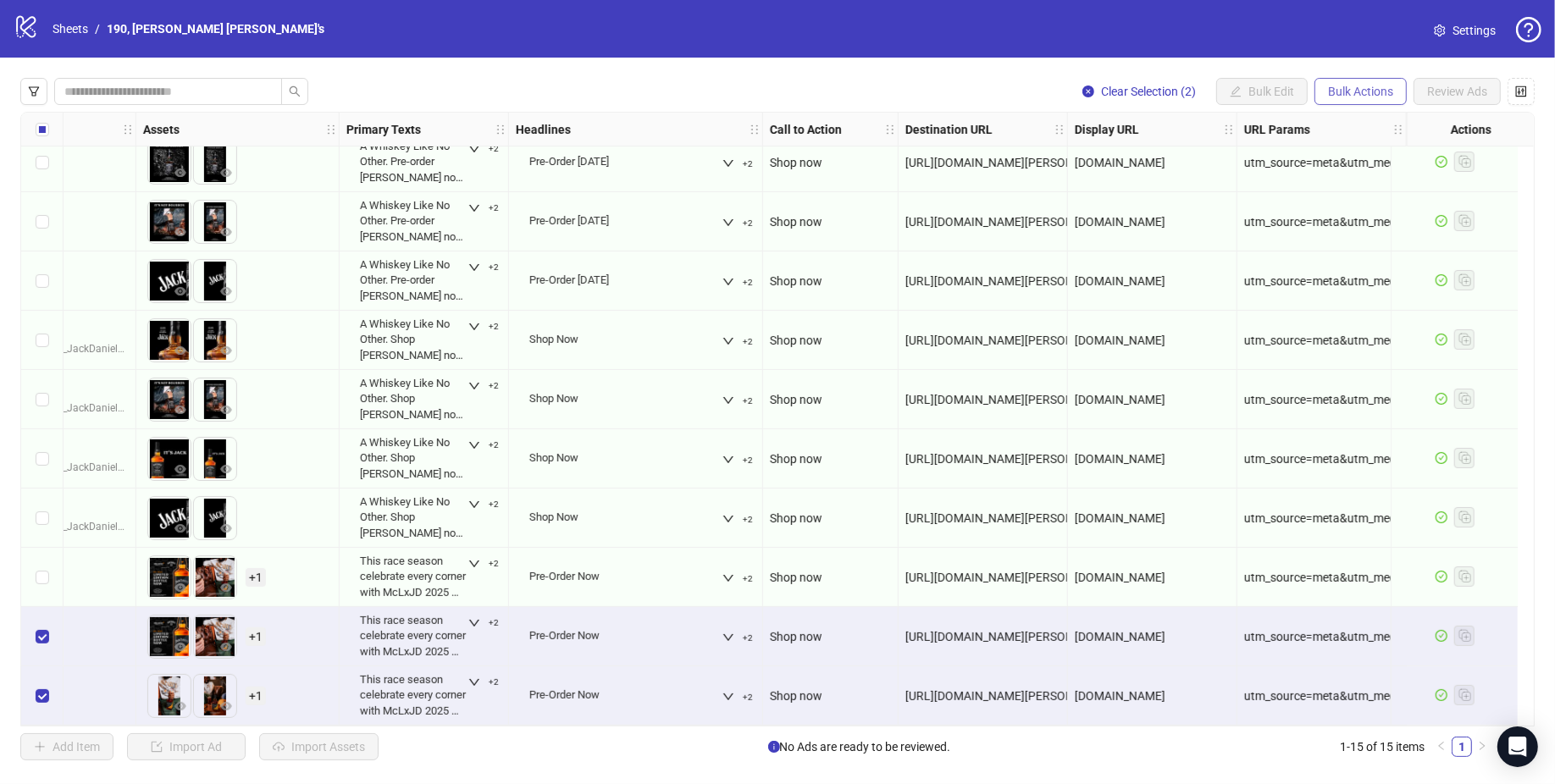
click at [1343, 88] on span "Bulk Actions" at bounding box center [1360, 91] width 65 height 14
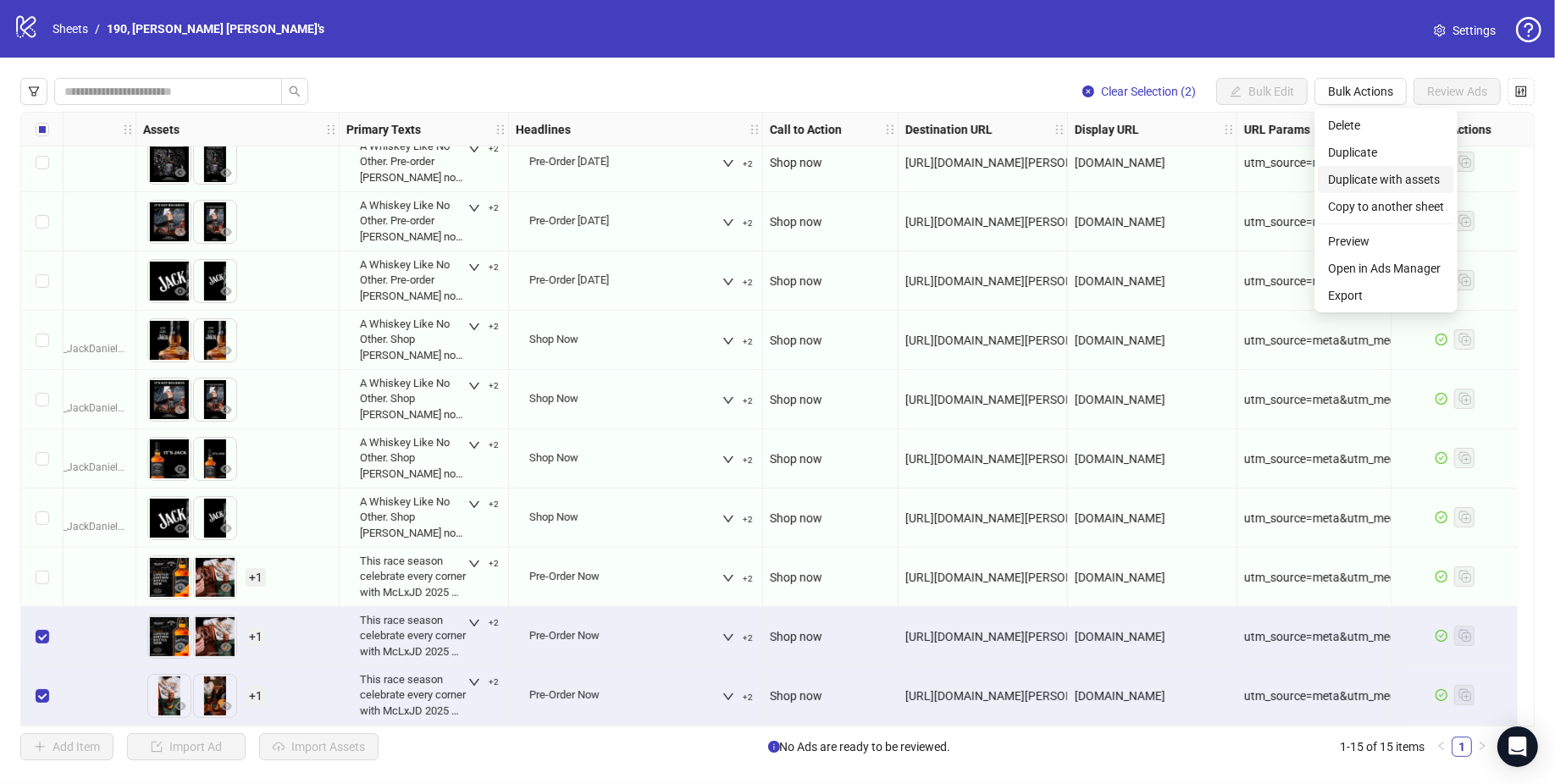
click at [1384, 178] on span "Duplicate with assets" at bounding box center [1385, 180] width 116 height 18
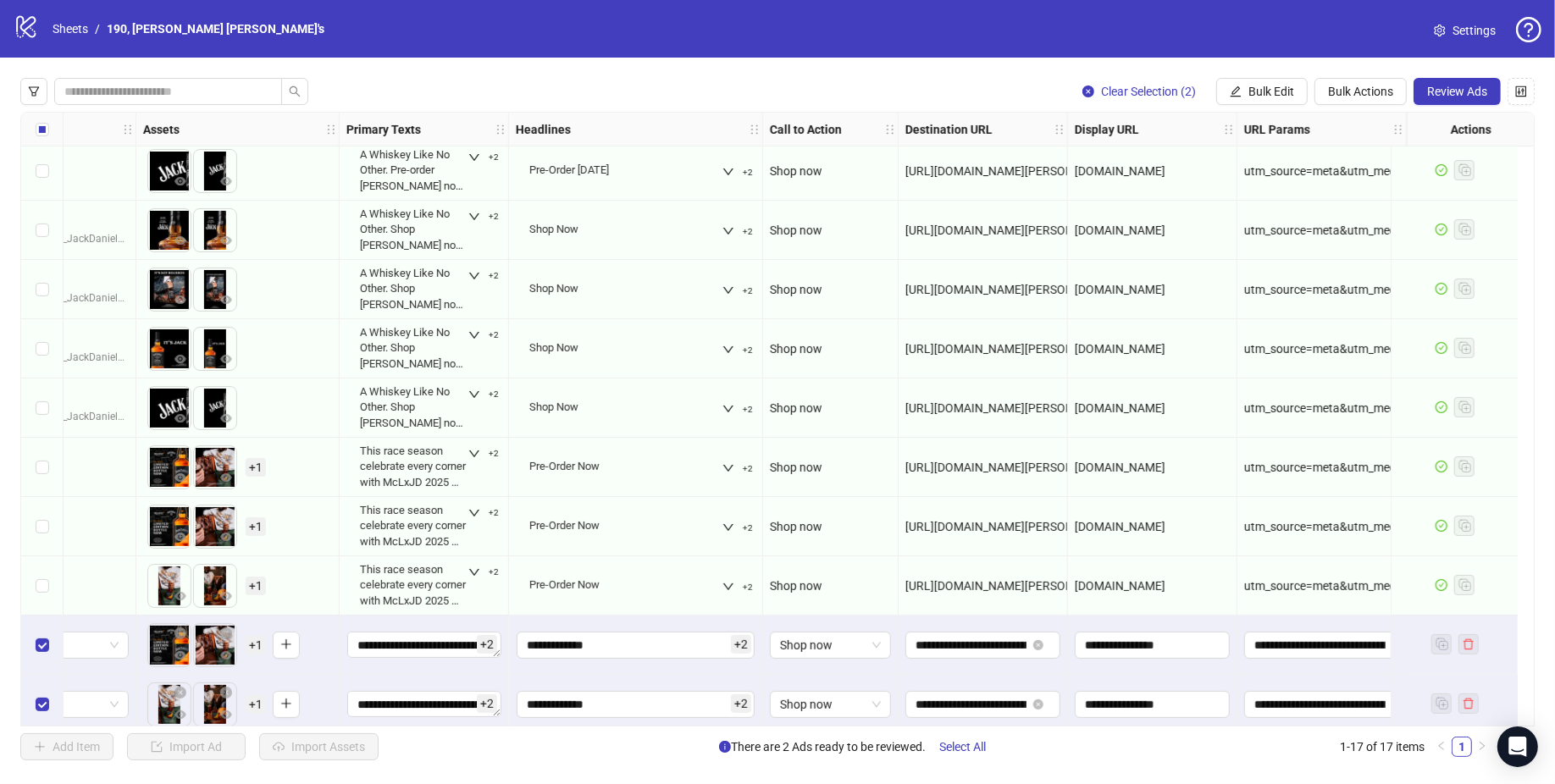
scroll to position [433, 680]
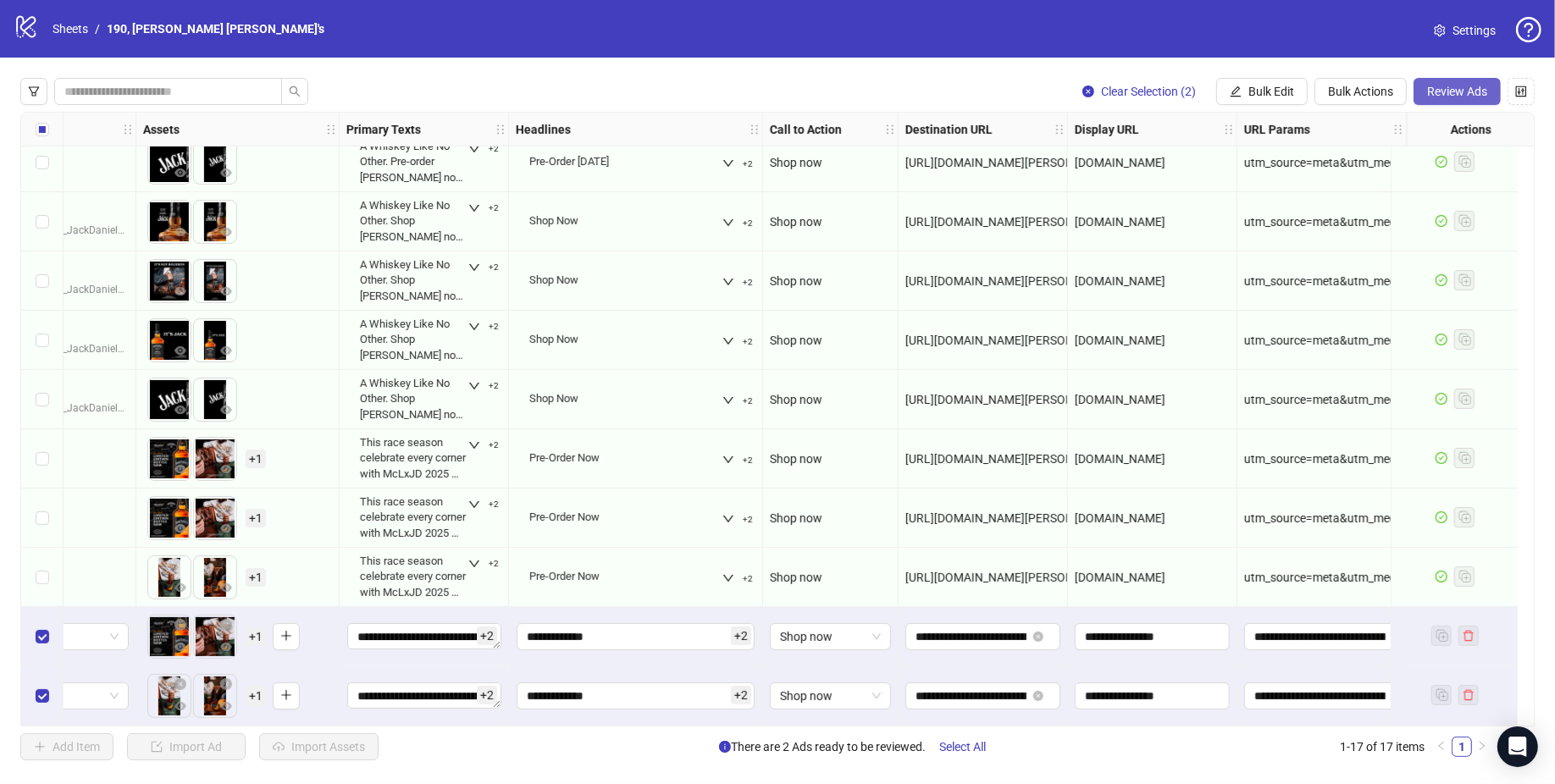
click at [1488, 94] on button "Review Ads" at bounding box center [1457, 91] width 88 height 27
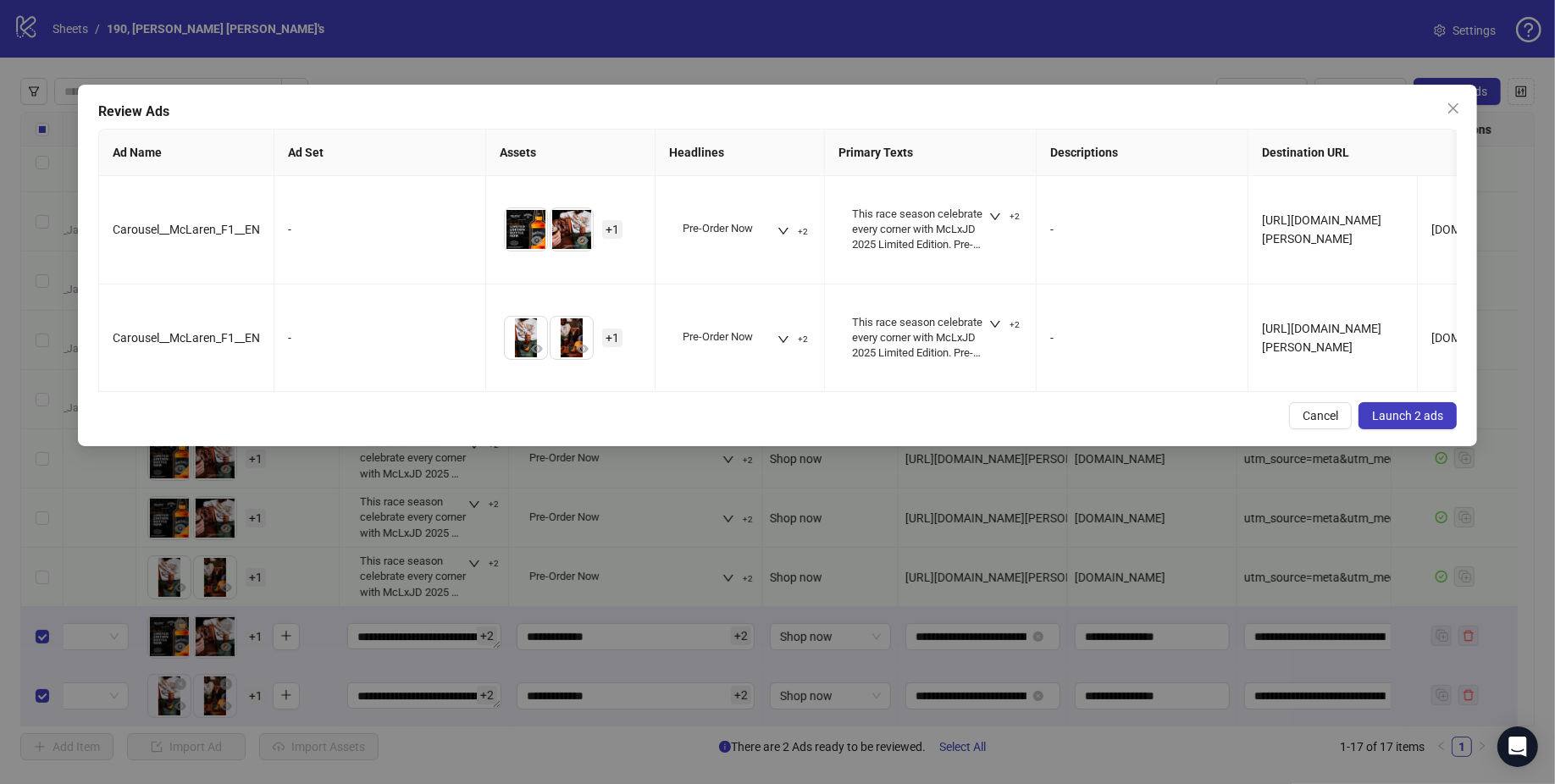
click at [1437, 403] on button "Launch 2 ads" at bounding box center [1407, 416] width 98 height 27
